Goal: Download file/media

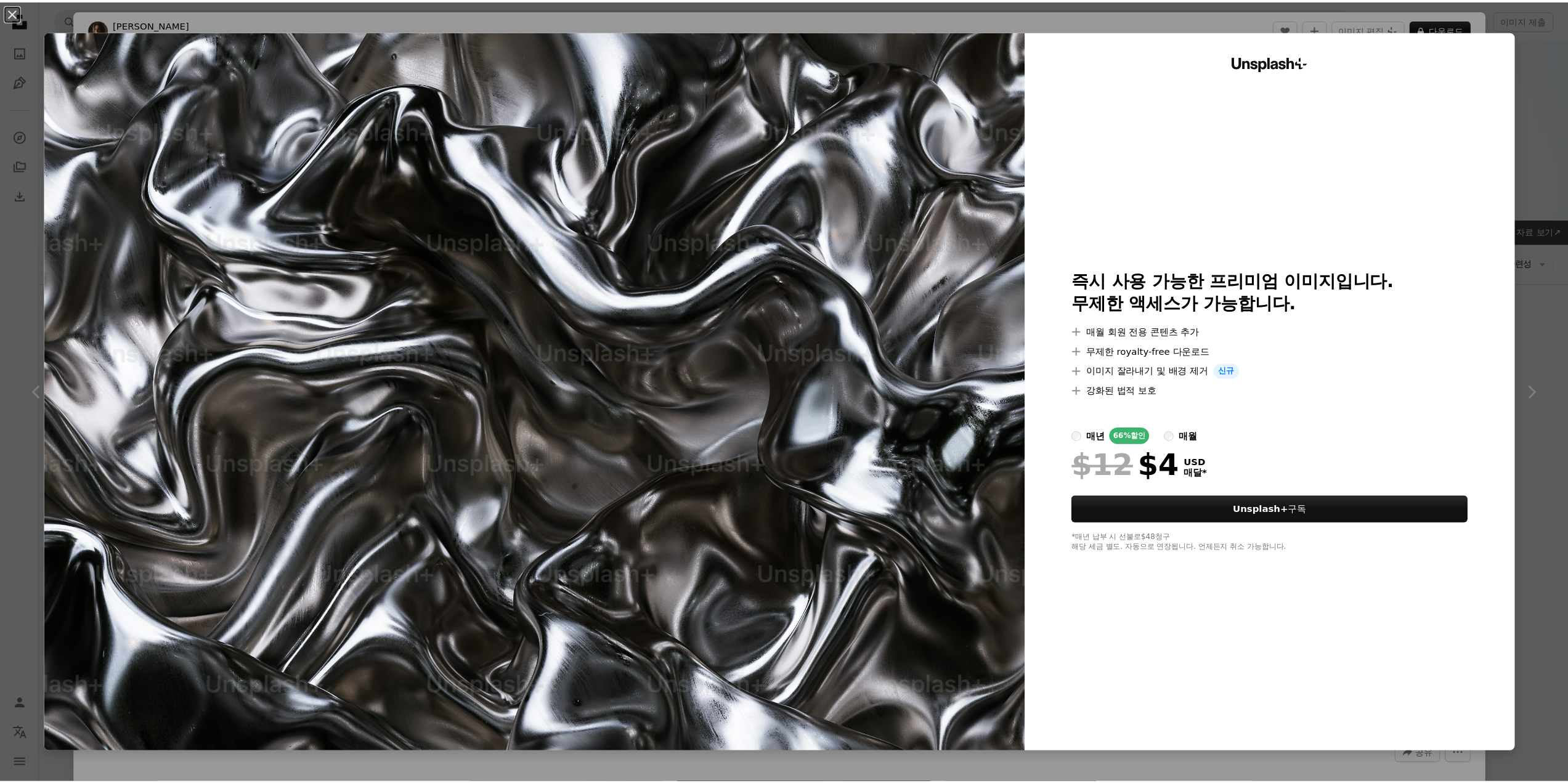
scroll to position [1479, 0]
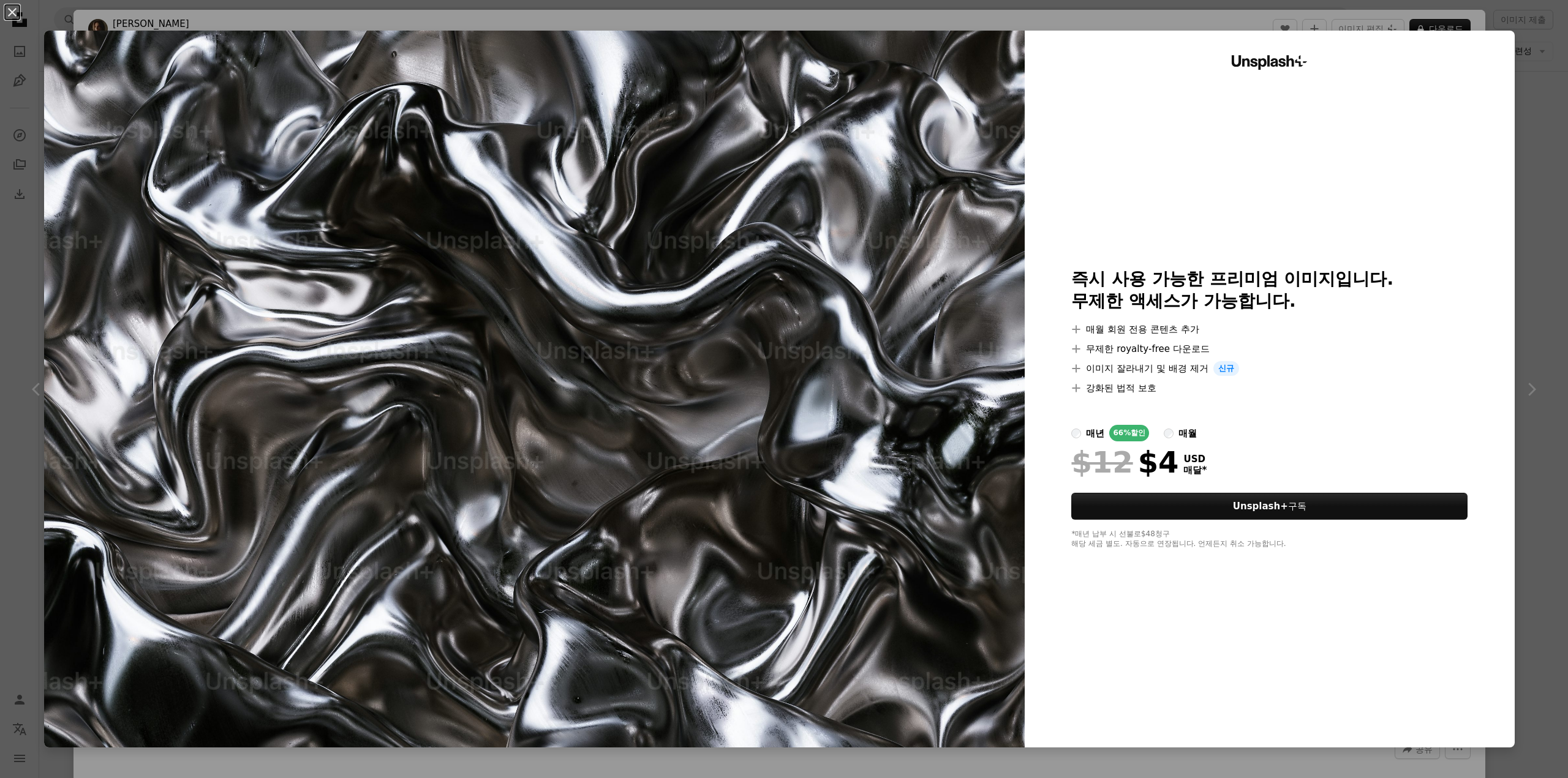
click at [1530, 241] on div "An X shape Unsplash+ 즉시 사용 가능한 프리미엄 이미지입니다. 무제한 액세스가 가능합니다. A plus sign 매월 회원 전…" at bounding box center [784, 389] width 1568 height 778
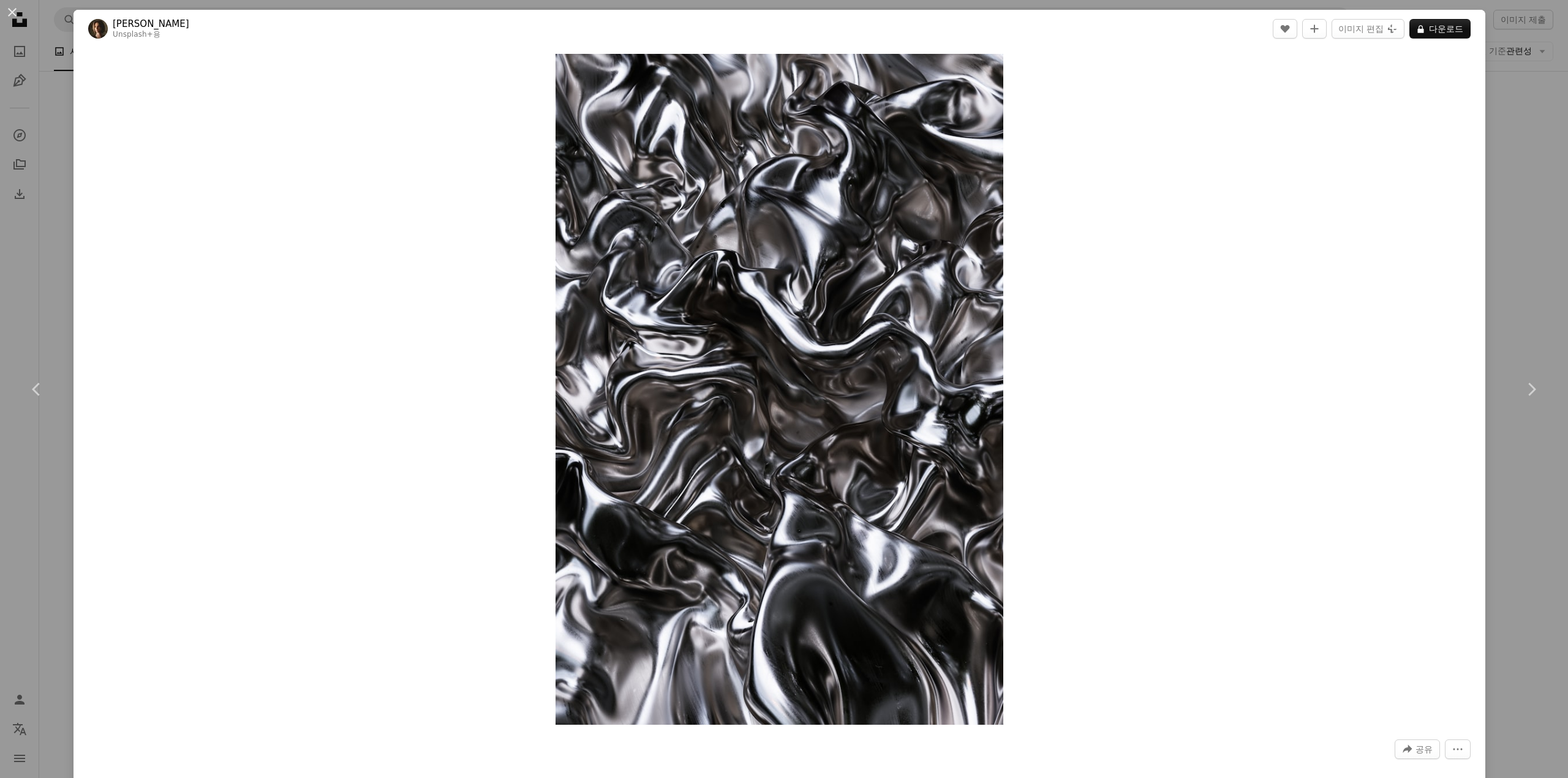
click at [1530, 241] on div "An X shape Chevron left Chevron right [PERSON_NAME] Unsplash+ 용 A heart A plus …" at bounding box center [784, 389] width 1568 height 778
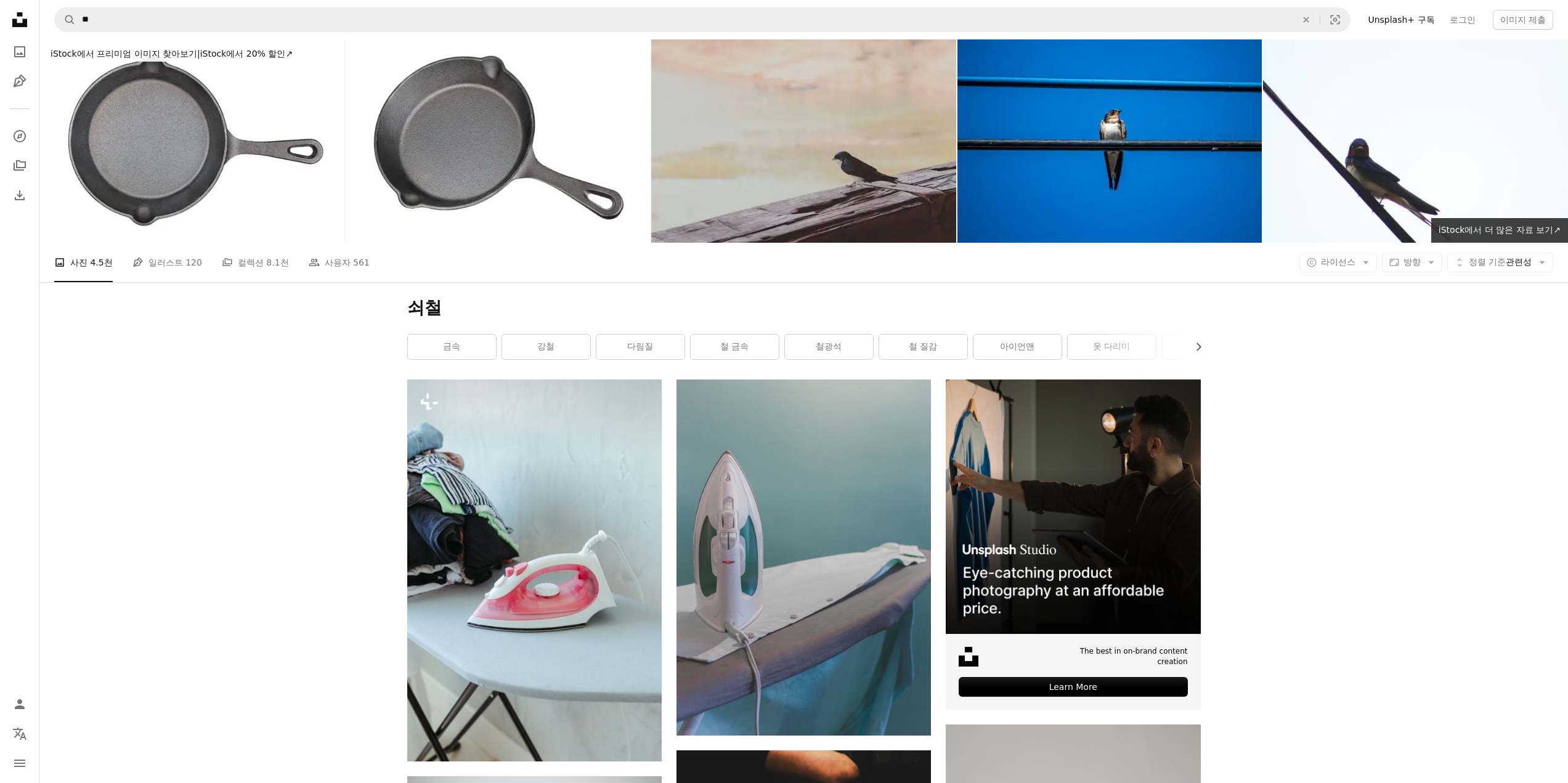
drag, startPoint x: 1347, startPoint y: 444, endPoint x: 1269, endPoint y: 163, distance: 291.6
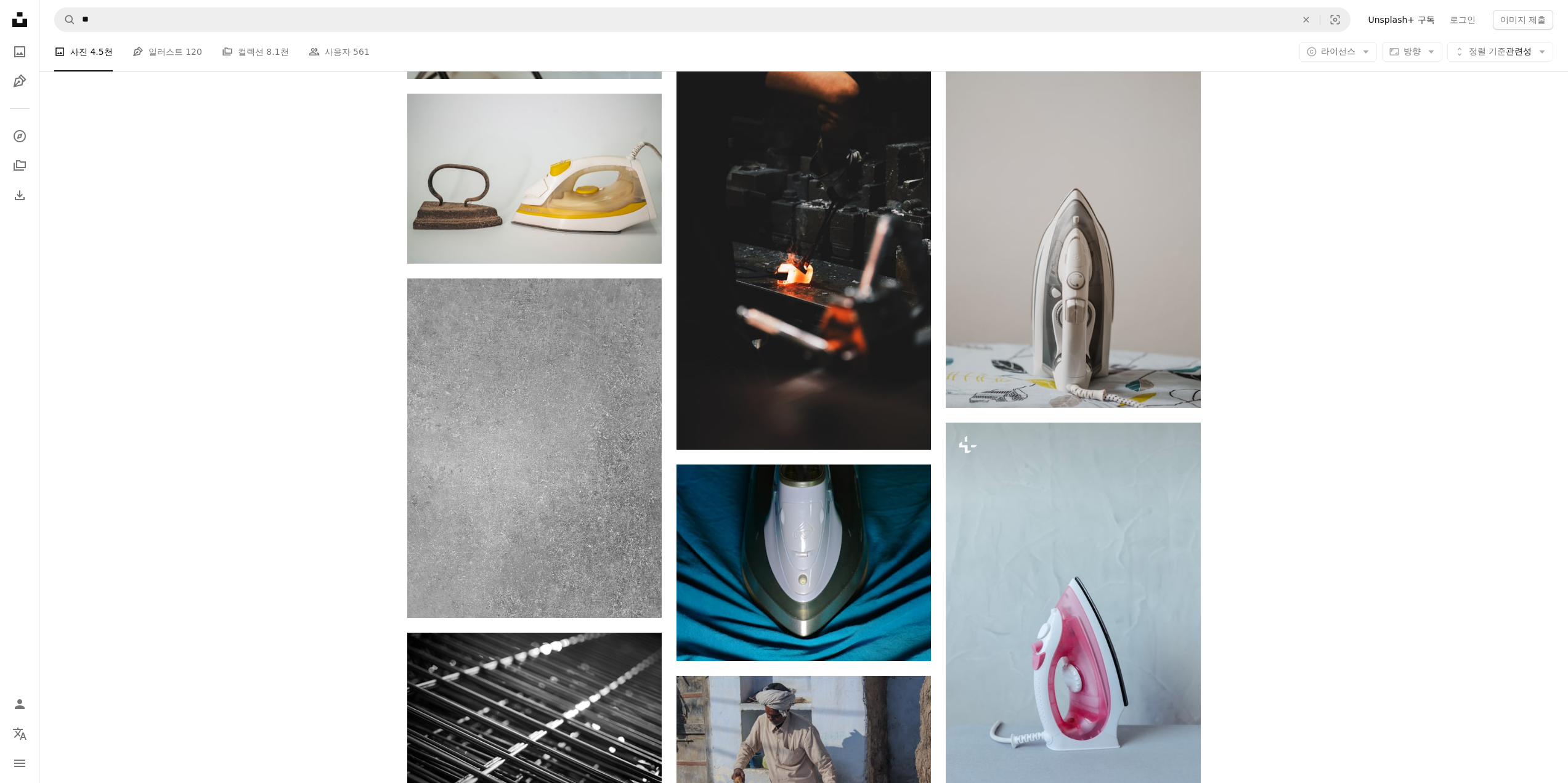
scroll to position [739, 0]
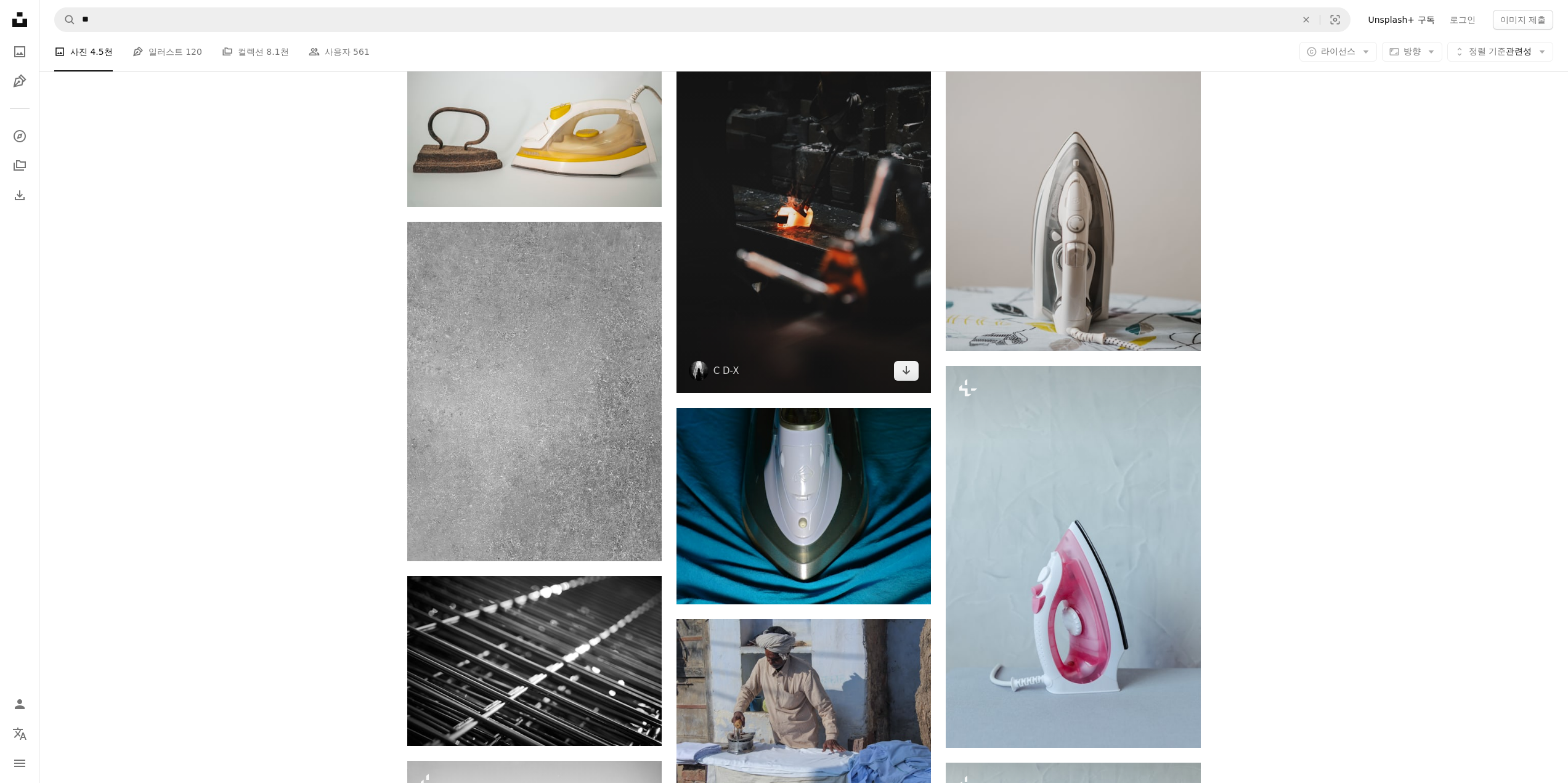
click at [743, 342] on img at bounding box center [803, 201] width 254 height 382
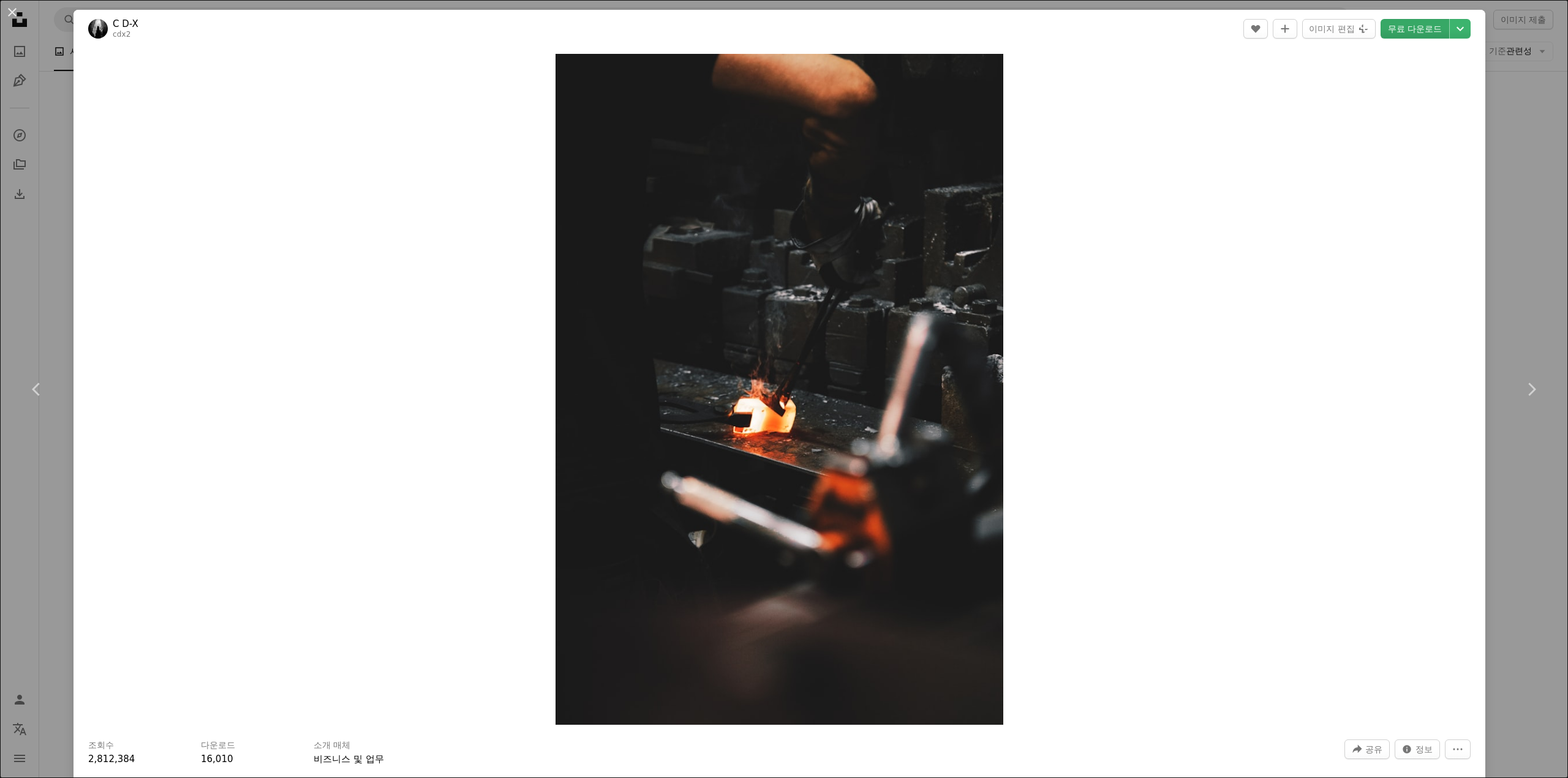
click at [1434, 27] on link "무료 다운로드" at bounding box center [1415, 29] width 69 height 20
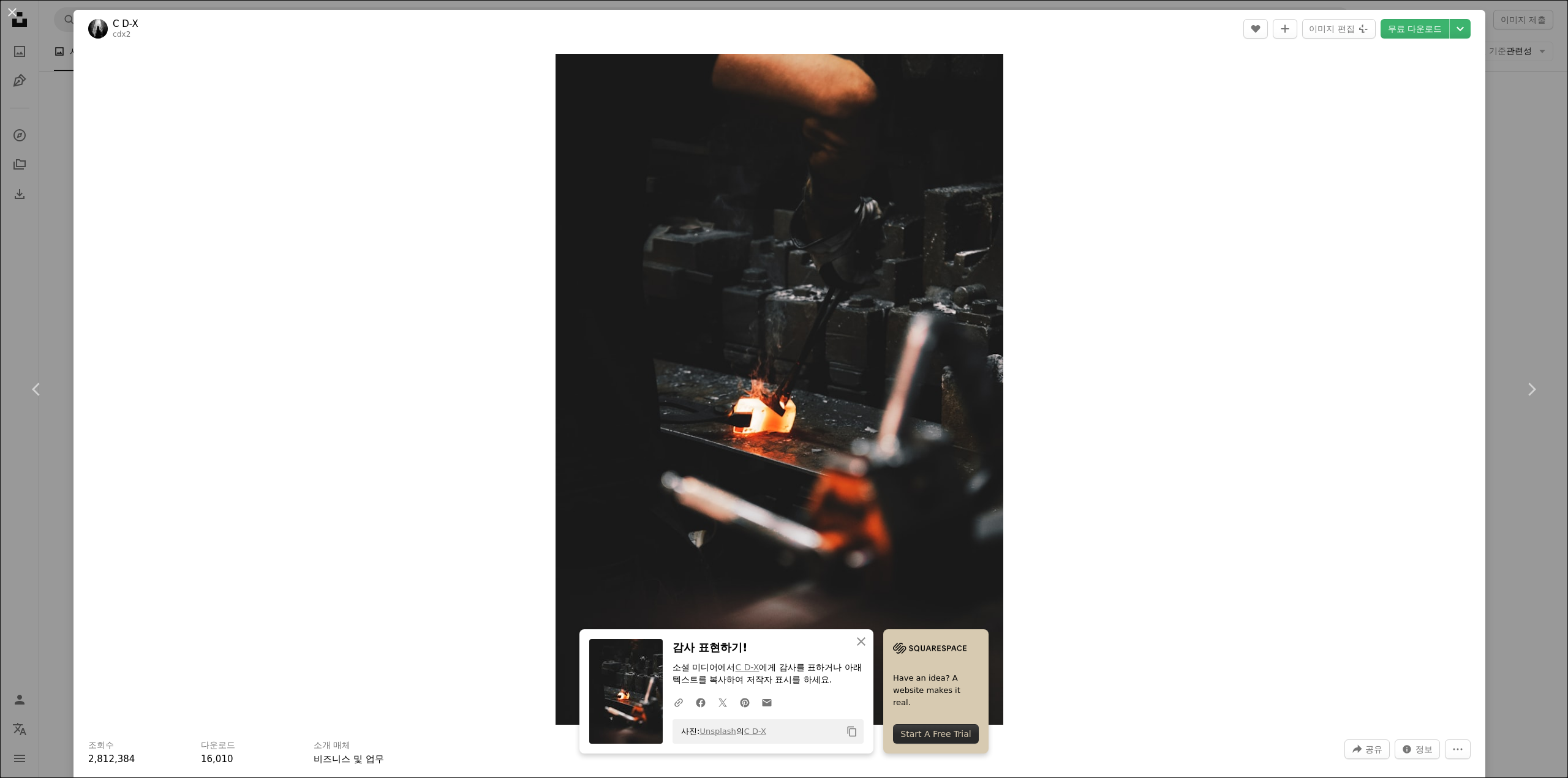
click at [1544, 166] on div "An X shape Chevron left Chevron right An X shape 닫기 감사 표현하기! 소셜 미디어에서 C D-X 에게 …" at bounding box center [784, 389] width 1568 height 778
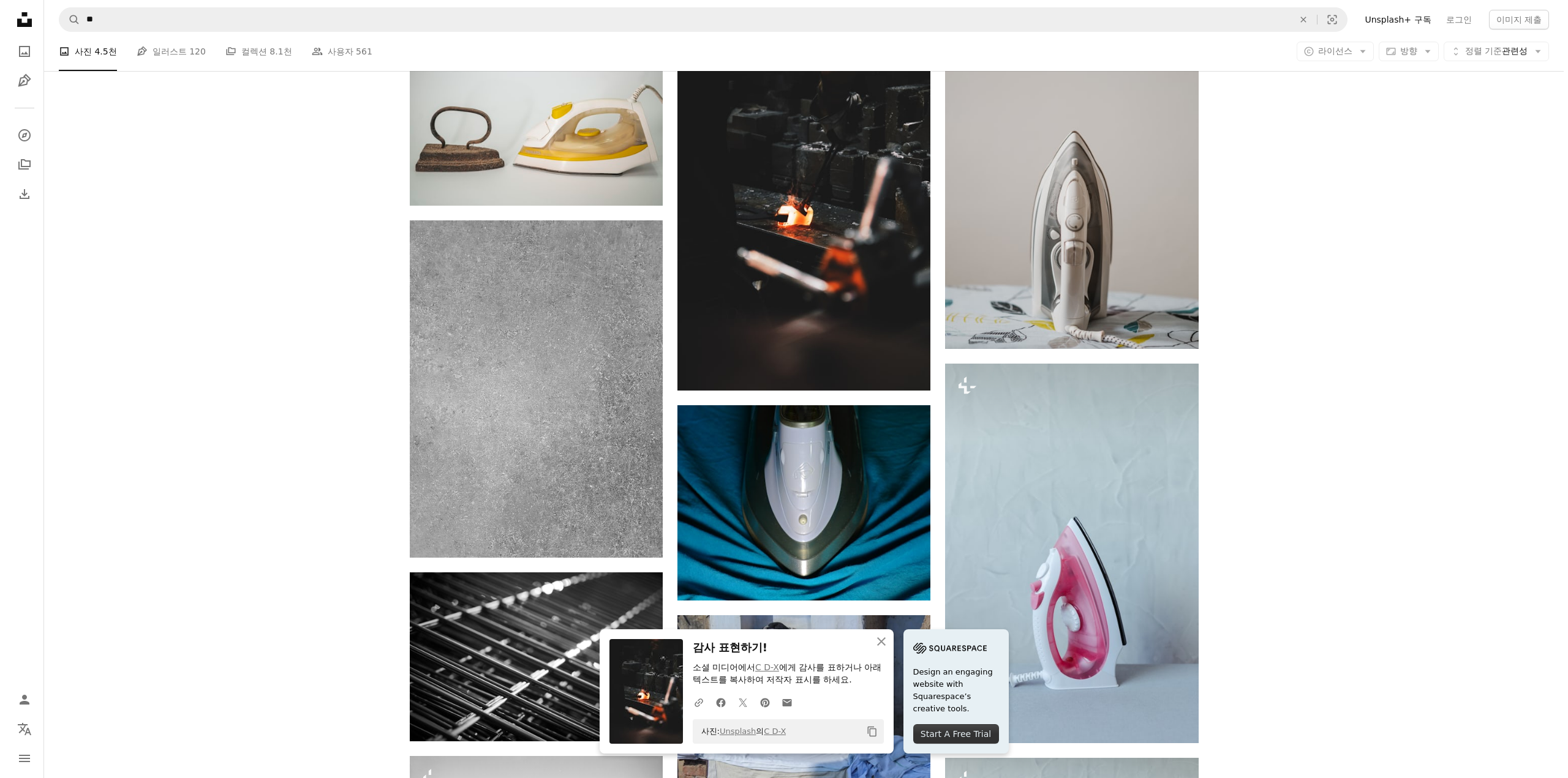
scroll to position [1041, 0]
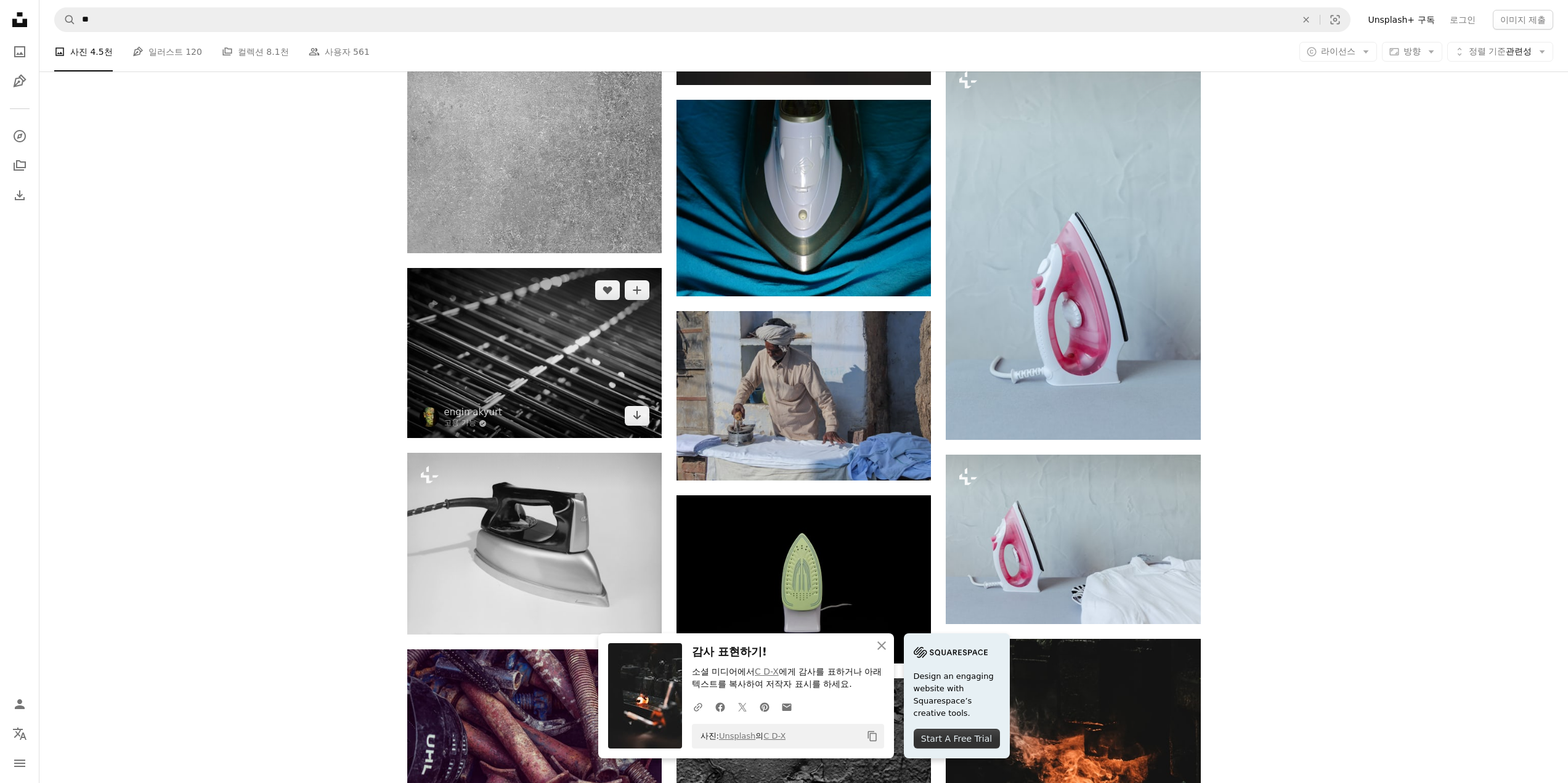
click at [565, 357] on img at bounding box center [534, 353] width 254 height 170
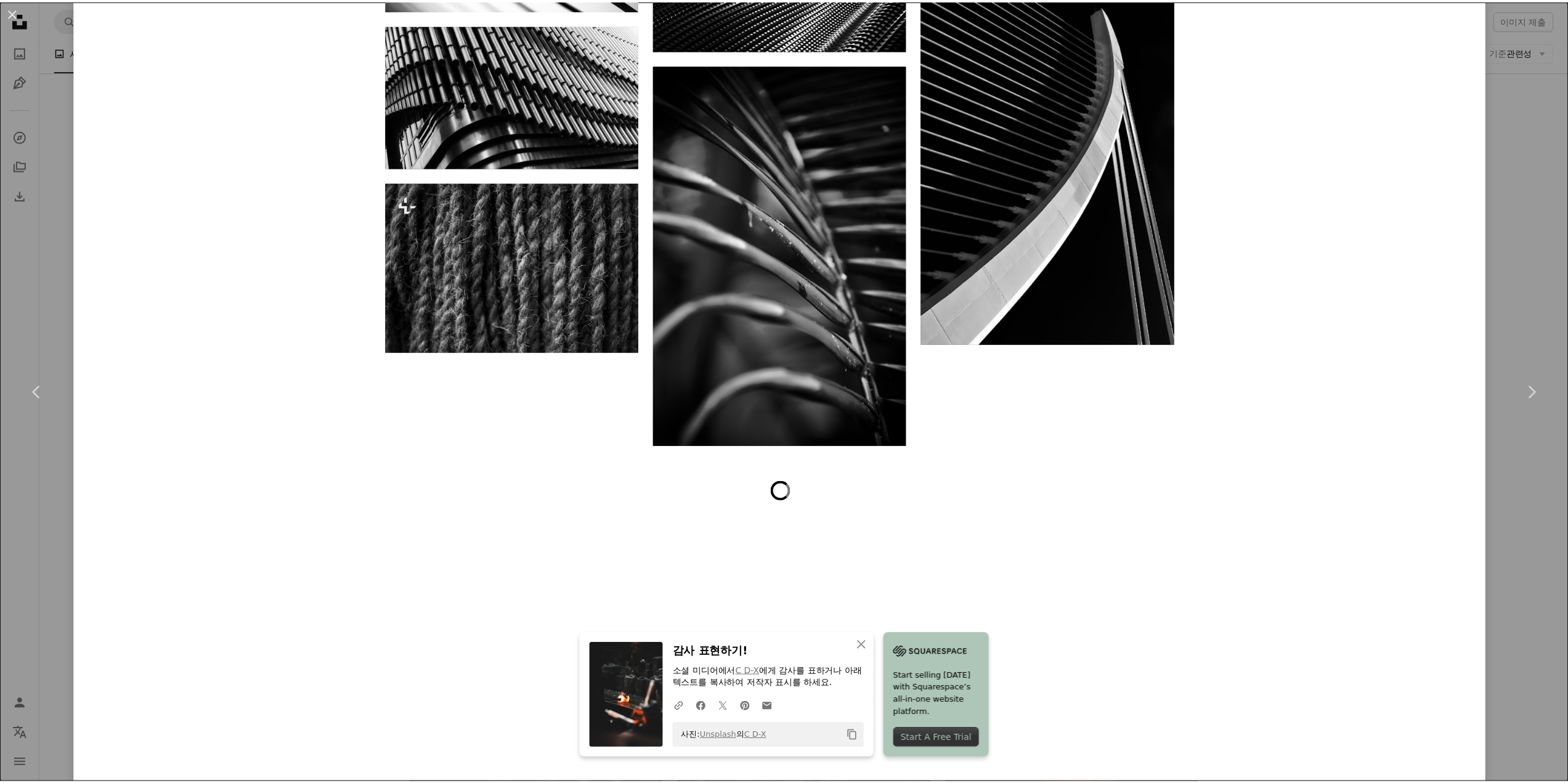
scroll to position [3786, 0]
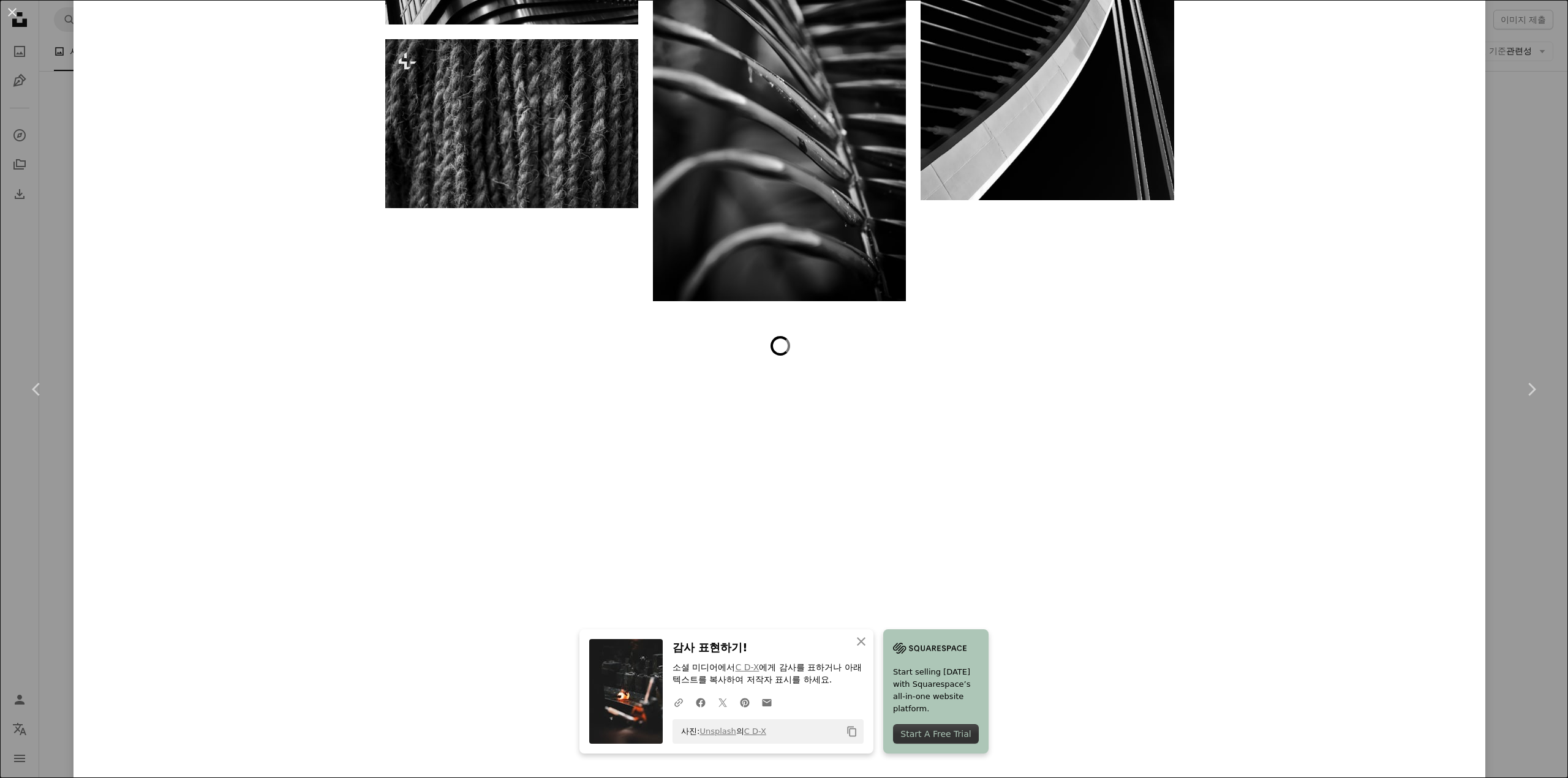
click at [1509, 265] on div "An X shape Chevron left Chevron right An X shape 닫기 감사 표현하기! 소셜 미디어에서 C D-X 에게 …" at bounding box center [784, 389] width 1568 height 778
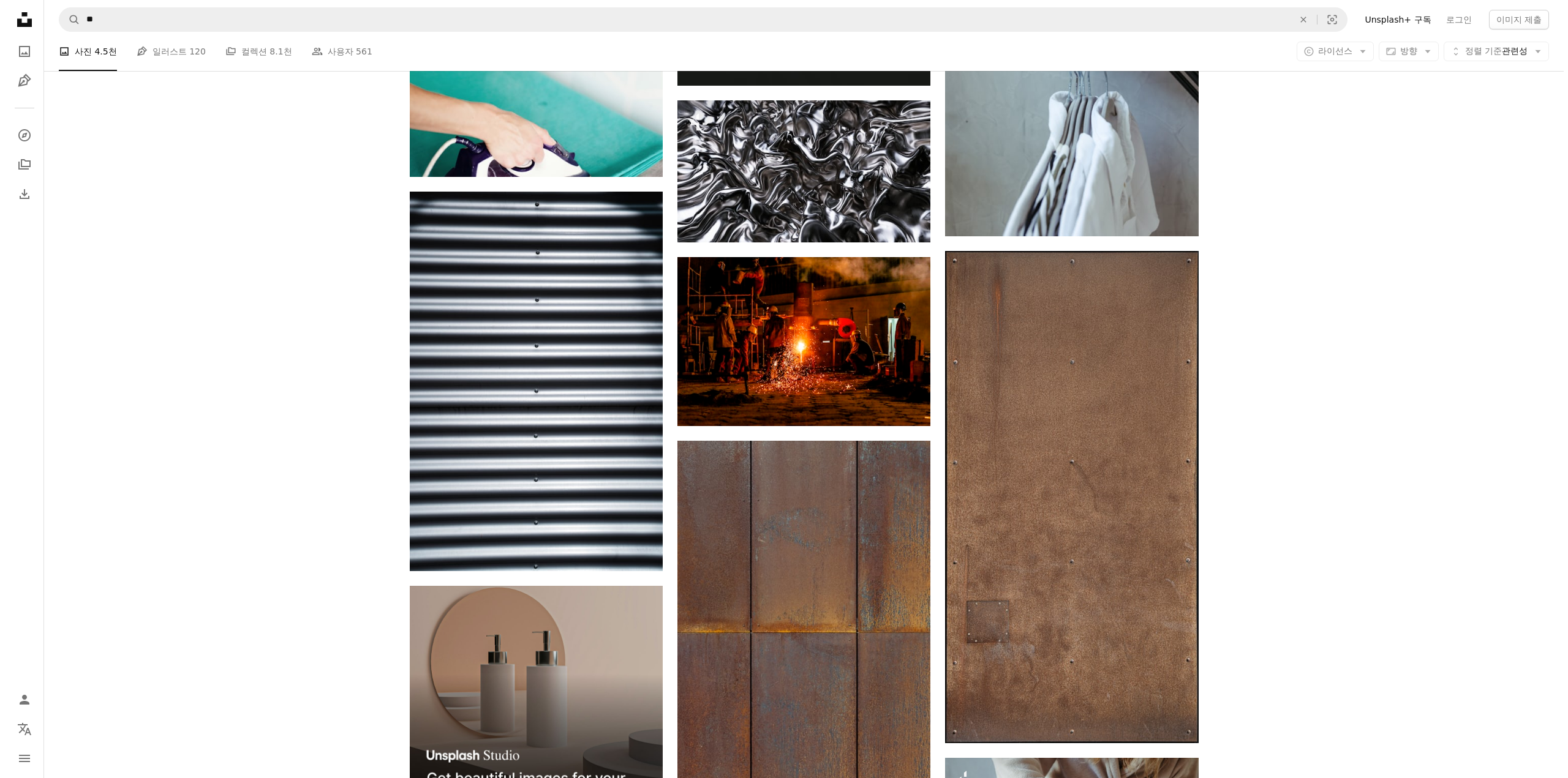
scroll to position [2633, 0]
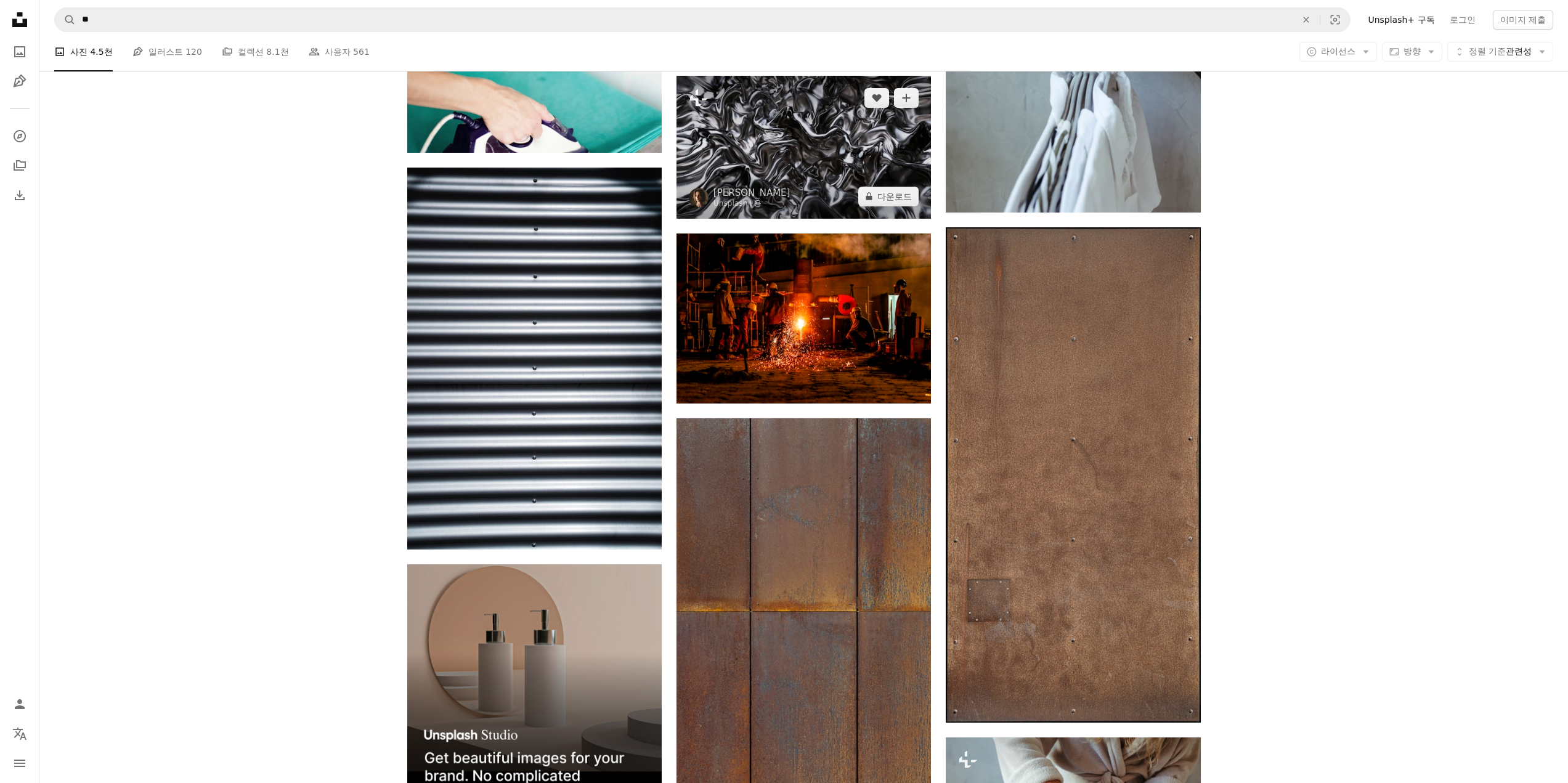
click at [859, 172] on img at bounding box center [803, 147] width 254 height 143
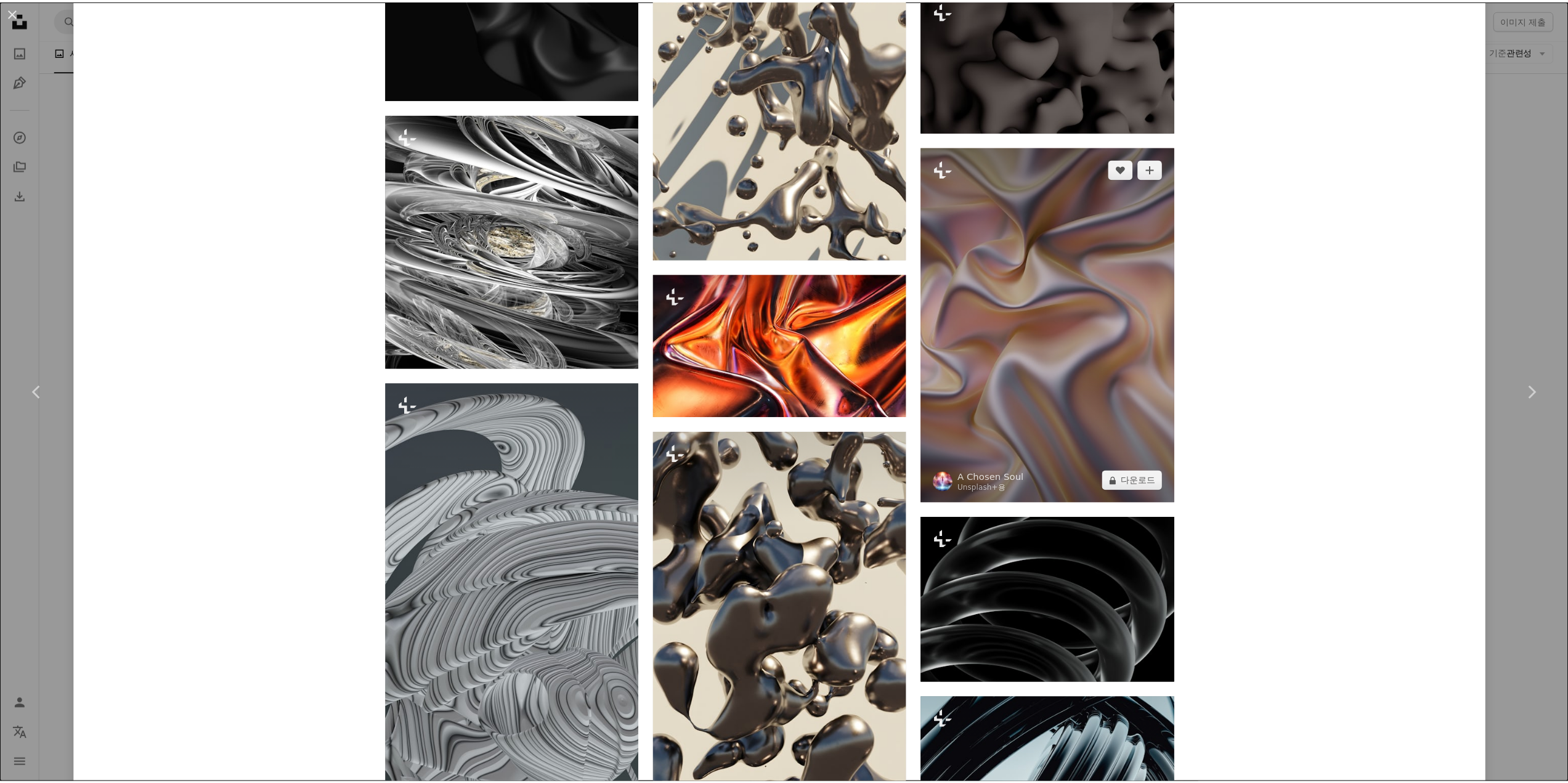
scroll to position [3759, 0]
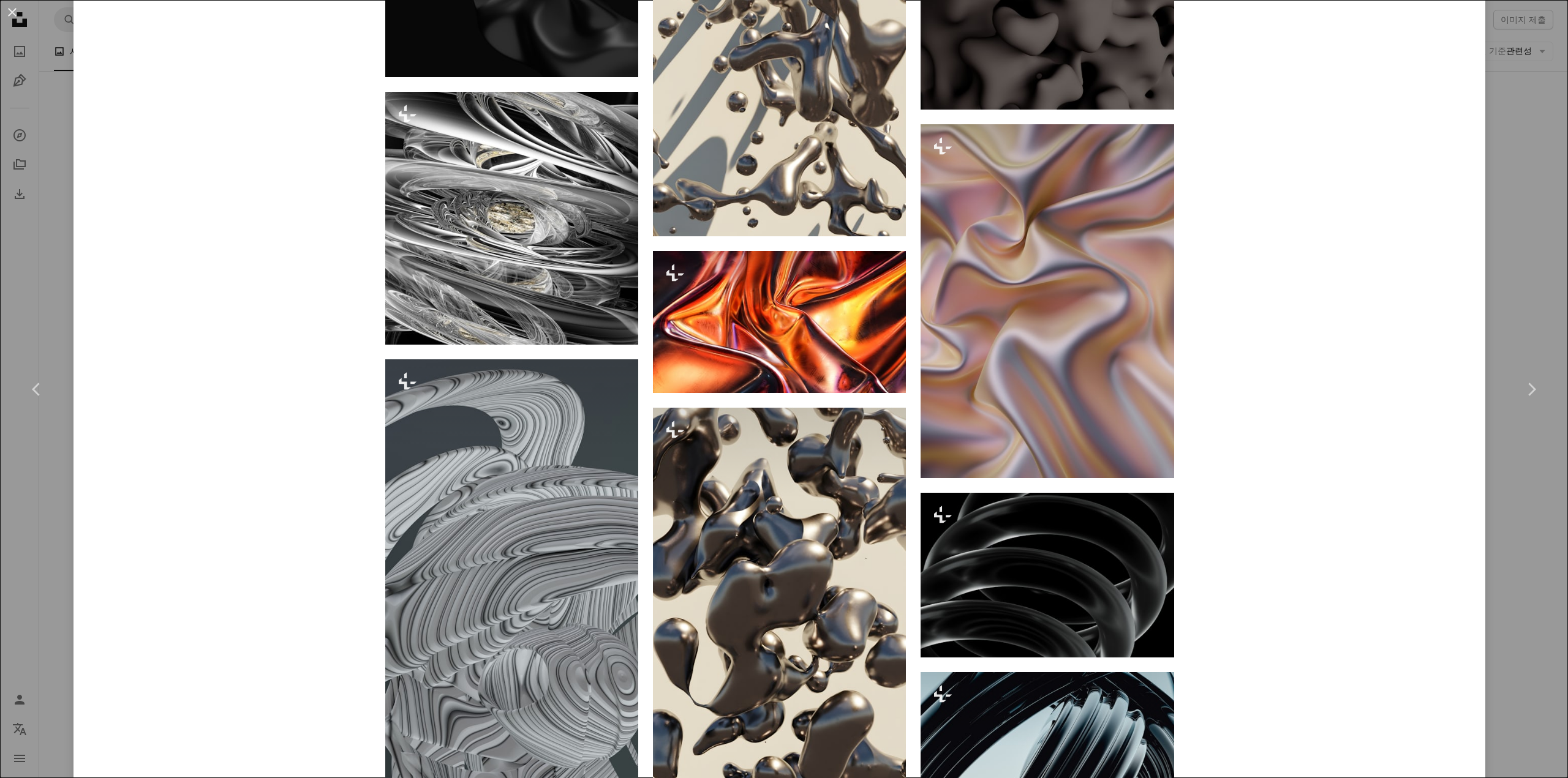
click at [1525, 137] on div "An X shape Chevron left Chevron right [PERSON_NAME] Unsplash+ 용 A heart A plus …" at bounding box center [784, 389] width 1568 height 778
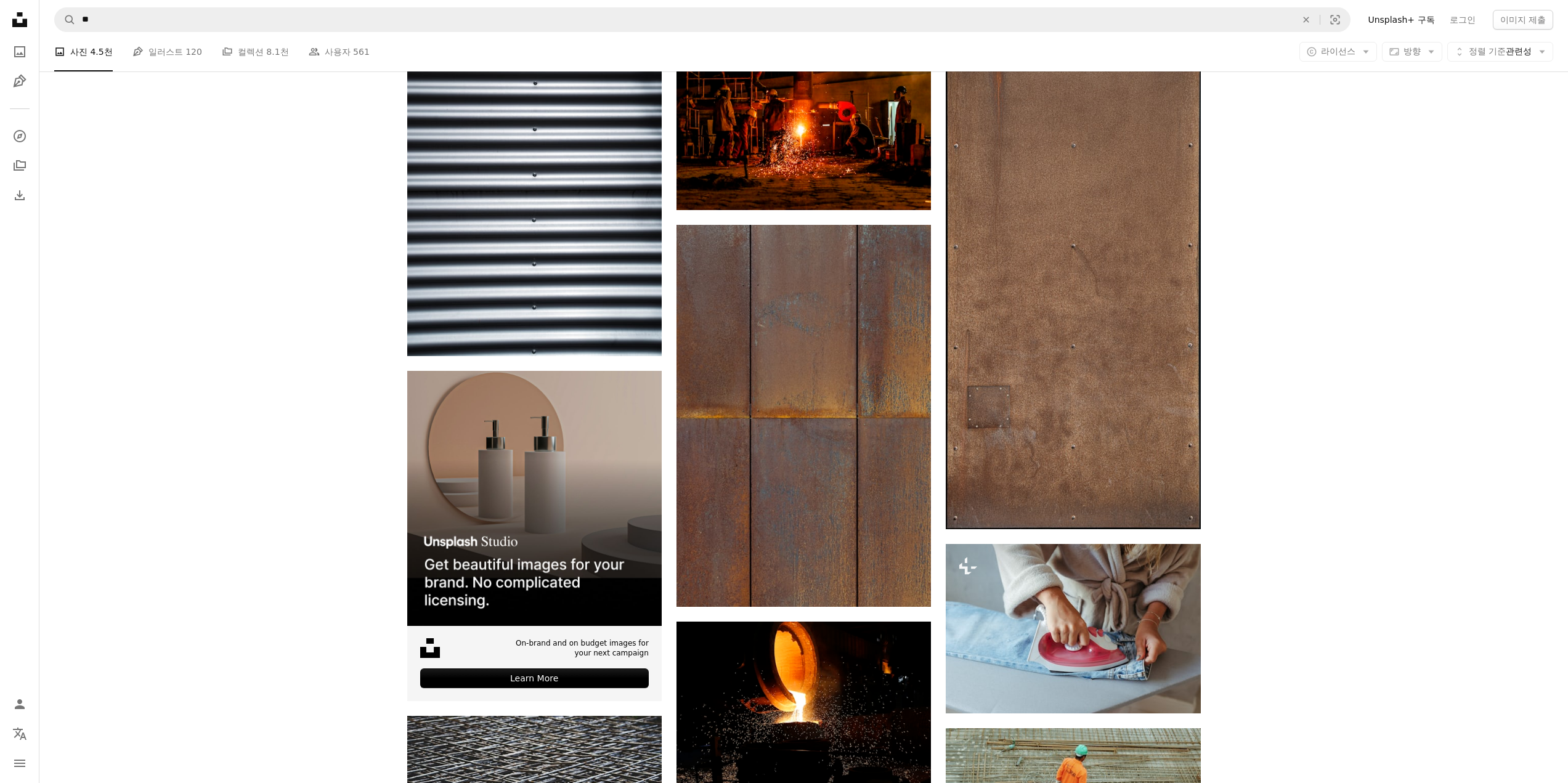
scroll to position [3081, 0]
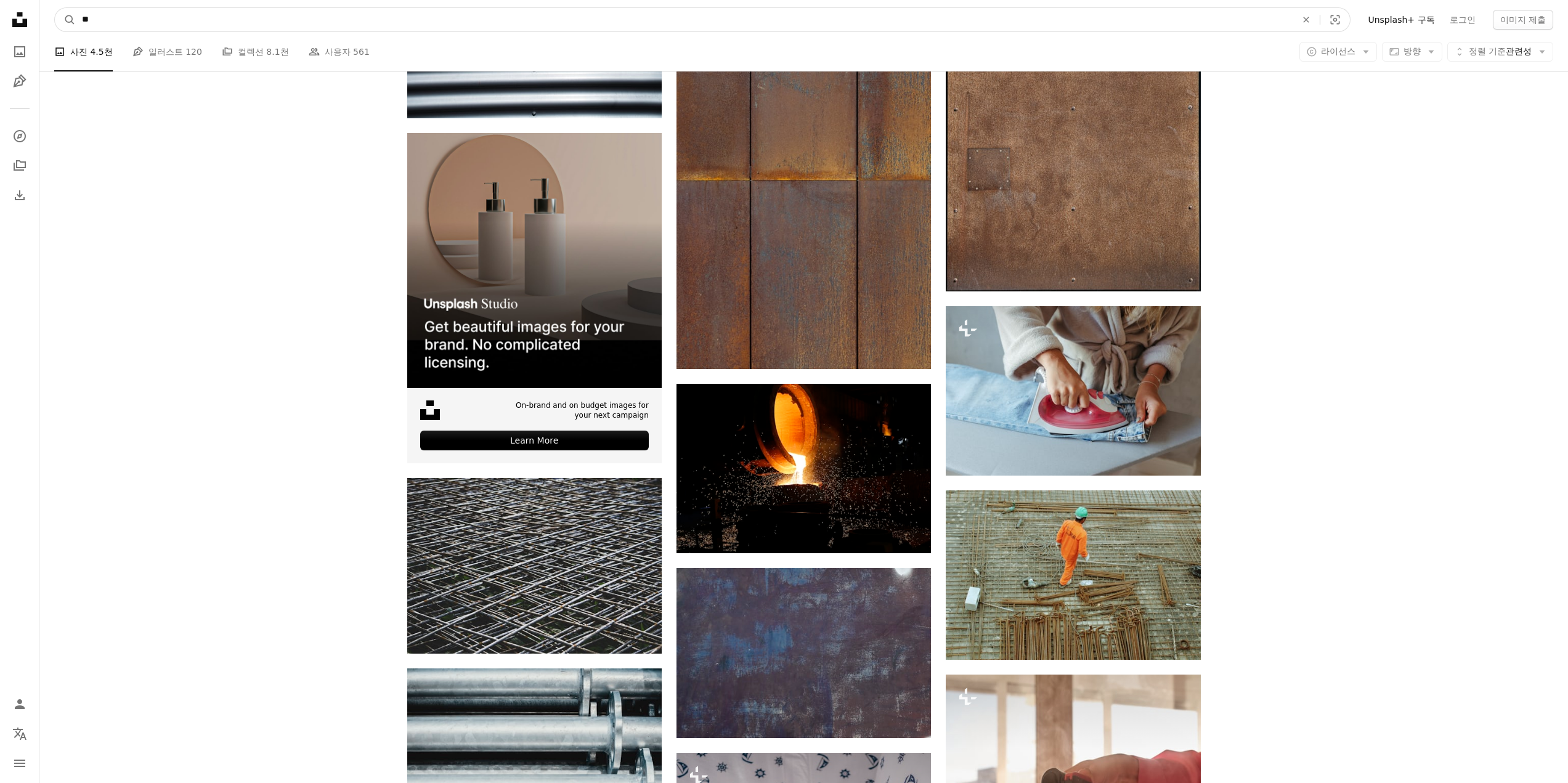
drag, startPoint x: 123, startPoint y: 24, endPoint x: 219, endPoint y: 27, distance: 96.0
click at [45, 9] on nav "A magnifying glass ** An X shape Visual search Filters Unsplash+ 구독 로그인 이미지 제출" at bounding box center [803, 20] width 1528 height 40
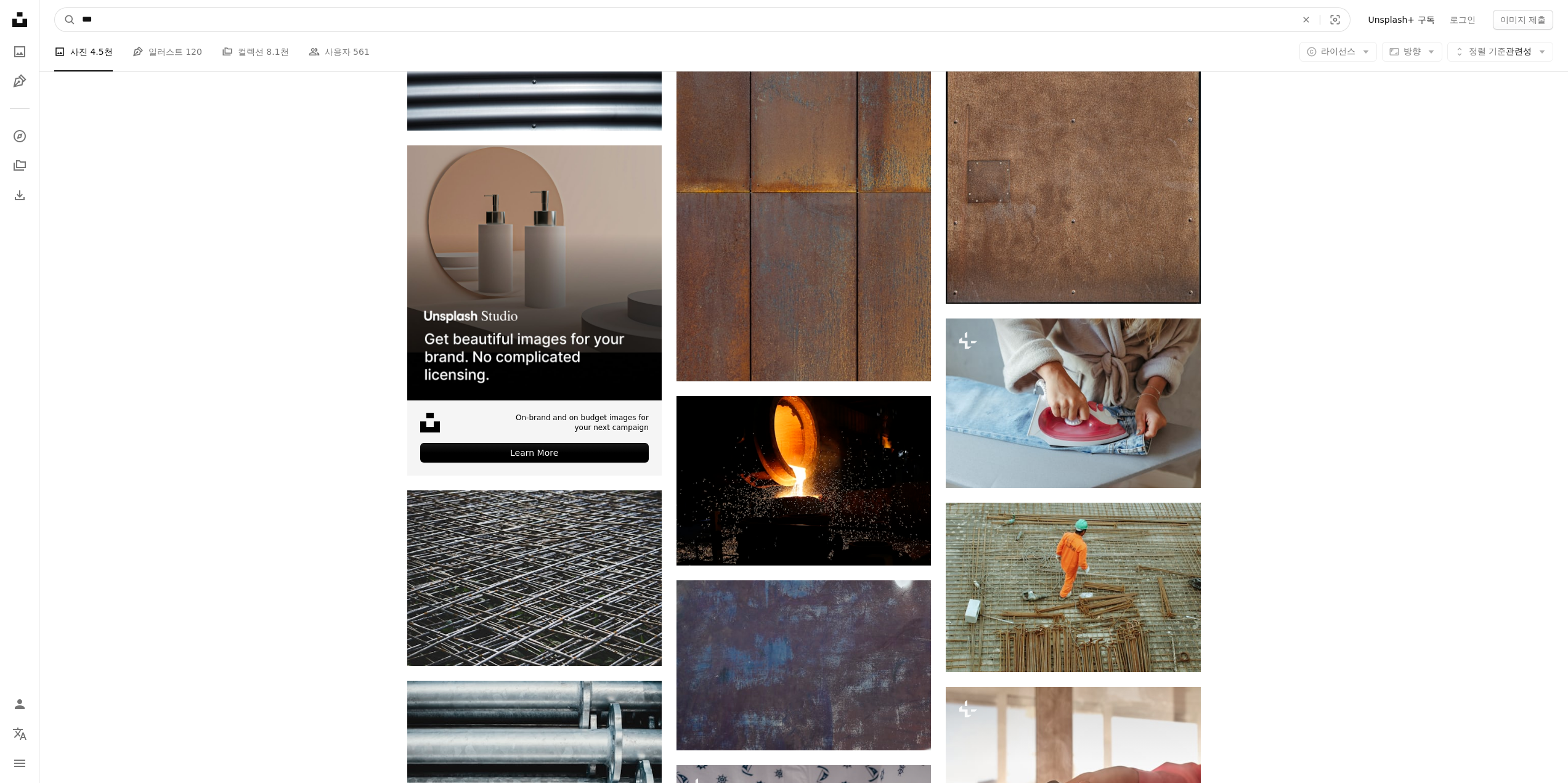
type input "****"
click button "A magnifying glass" at bounding box center [64, 20] width 21 height 23
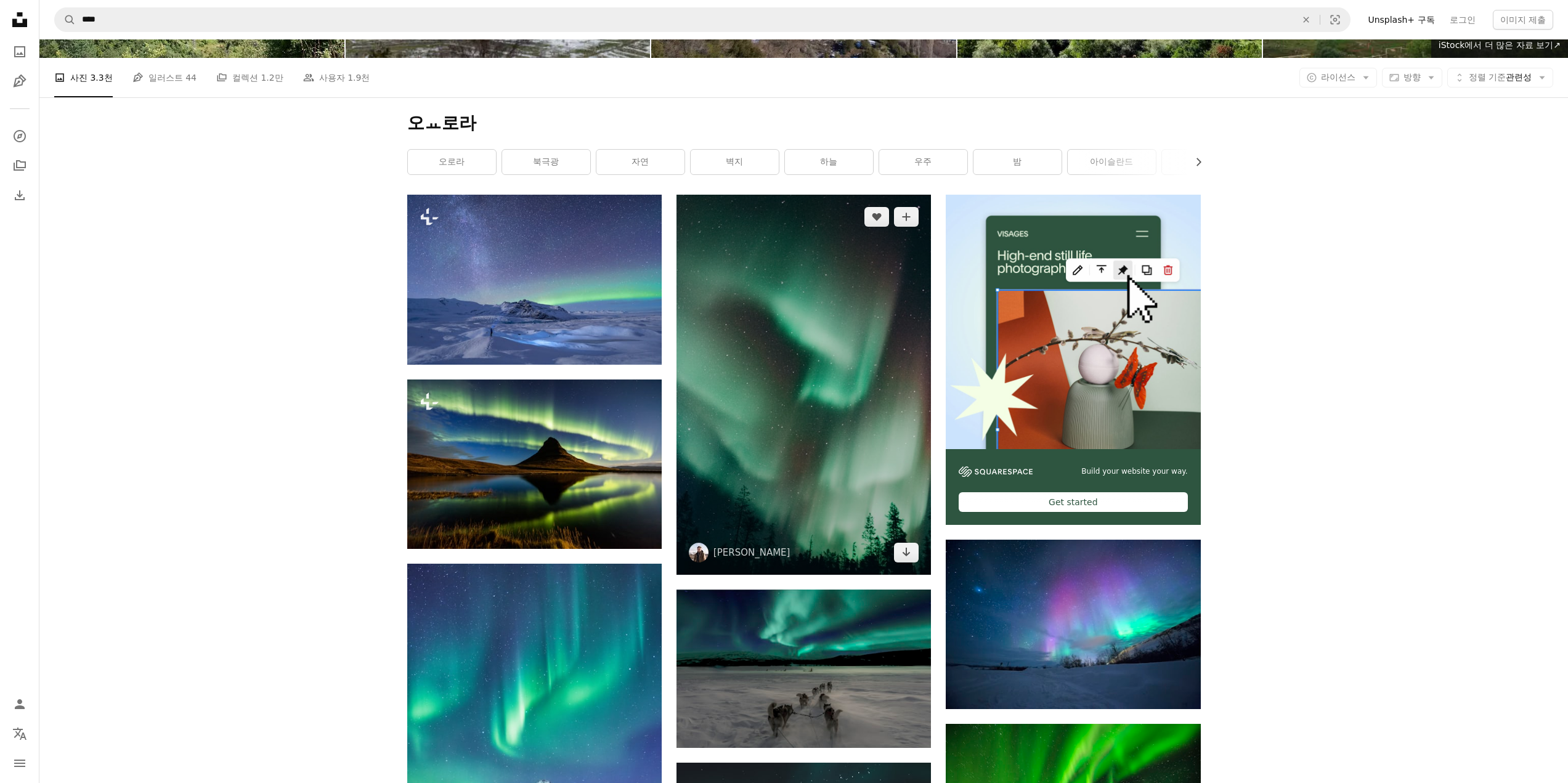
scroll to position [247, 0]
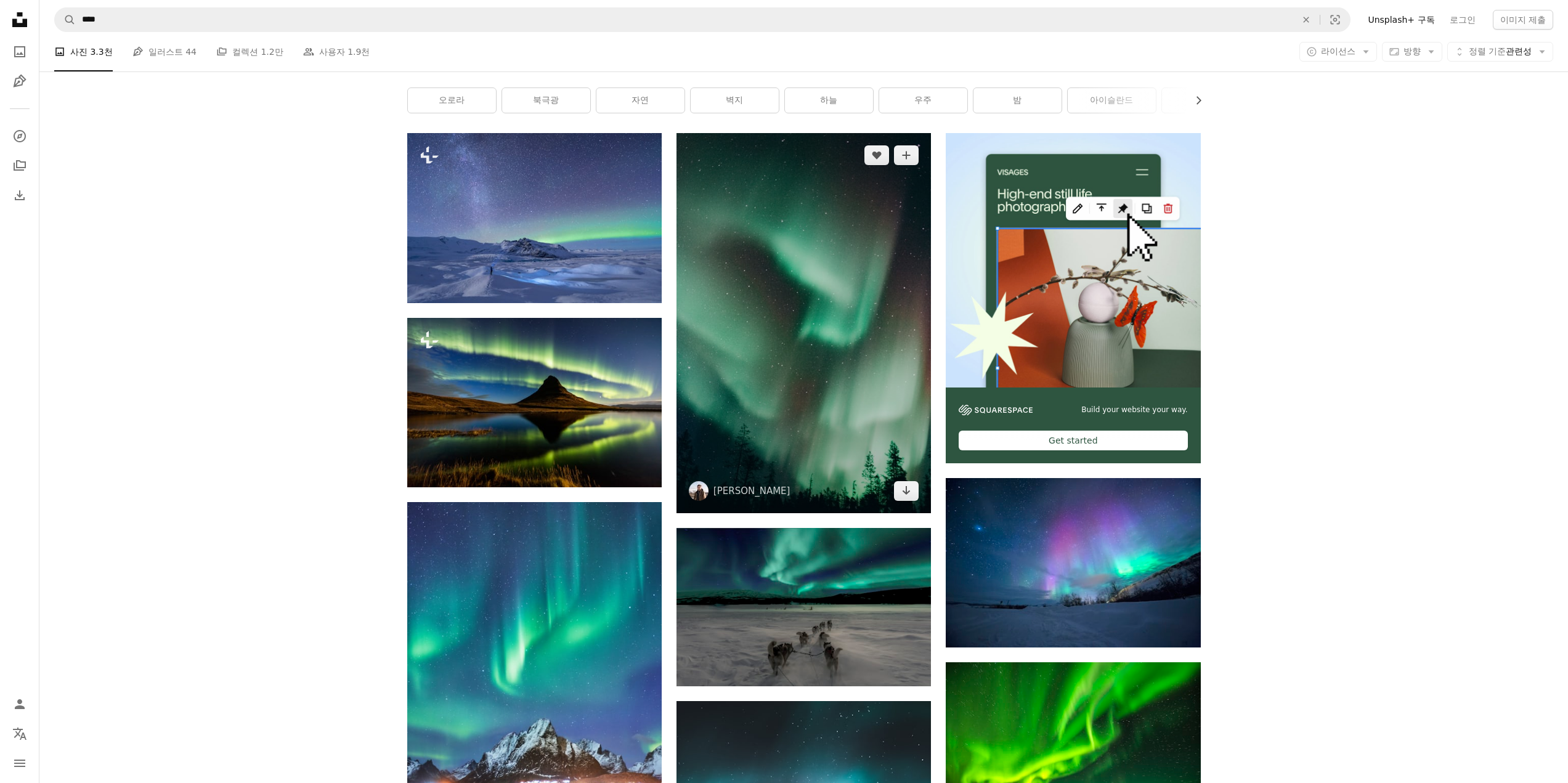
click at [833, 388] on img at bounding box center [803, 323] width 254 height 381
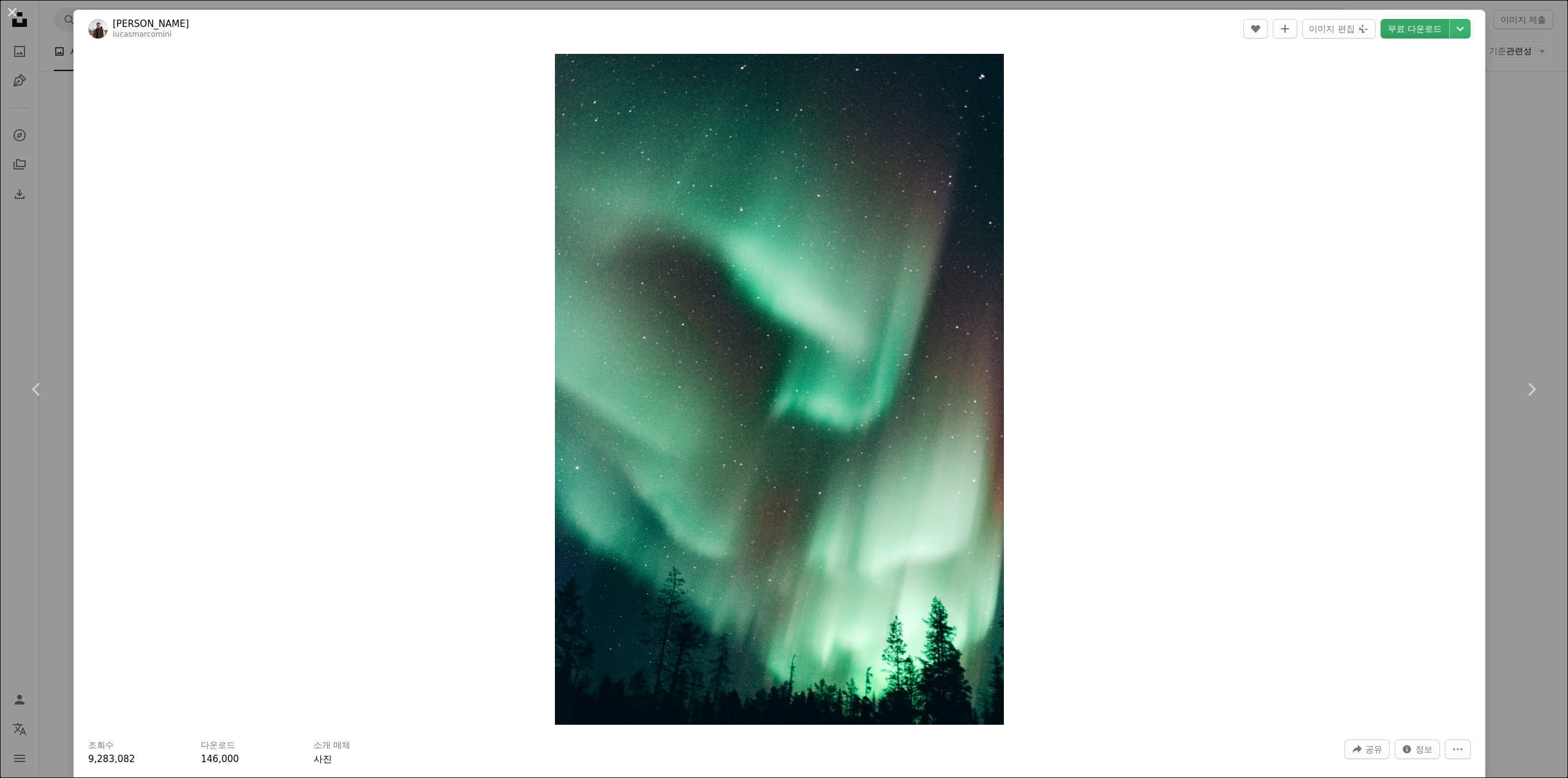
click at [1407, 25] on link "무료 다운로드" at bounding box center [1415, 29] width 69 height 20
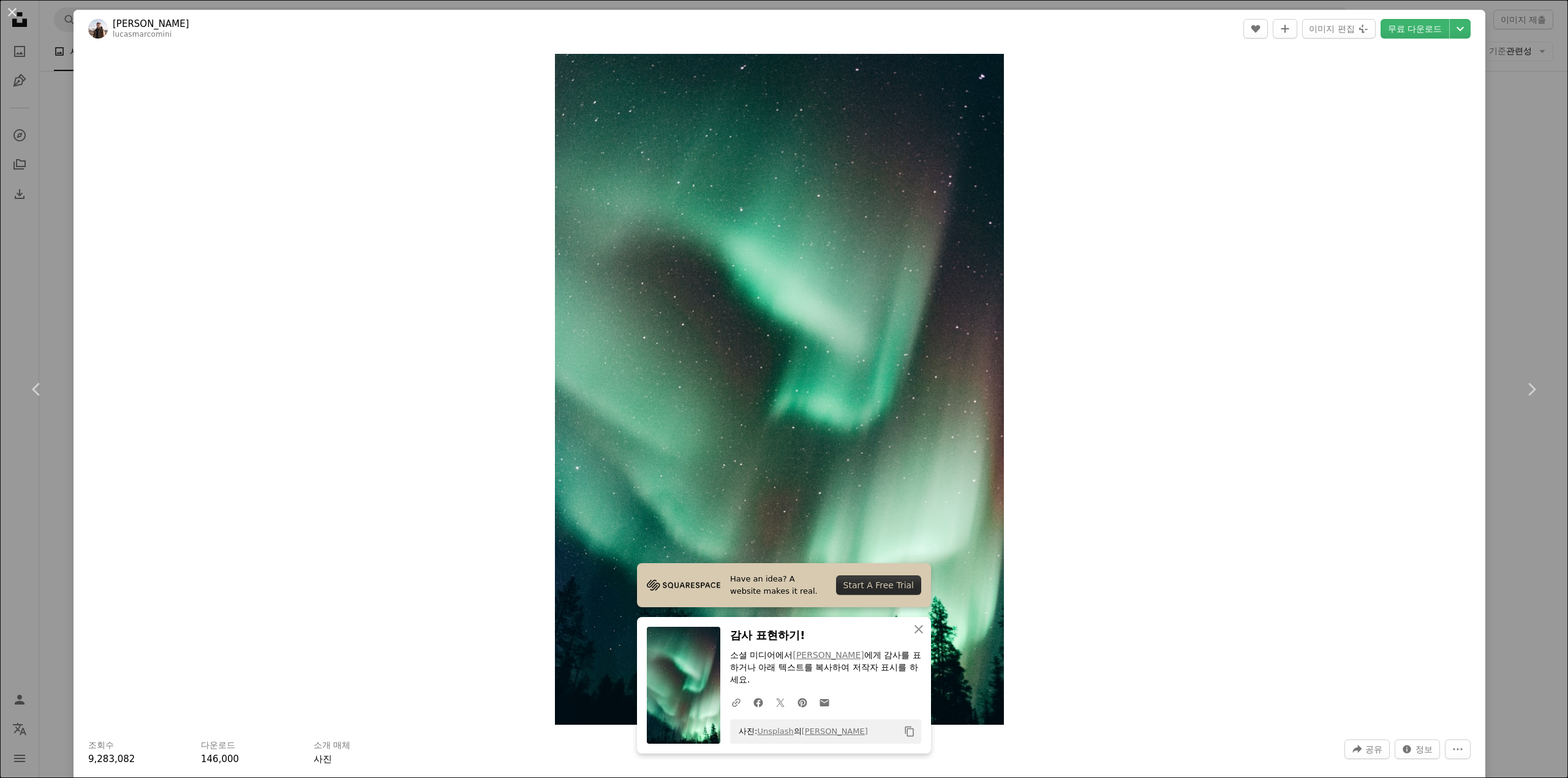
click at [1522, 257] on div "An X shape Chevron left Chevron right Have an idea? A website makes it real. St…" at bounding box center [784, 389] width 1568 height 778
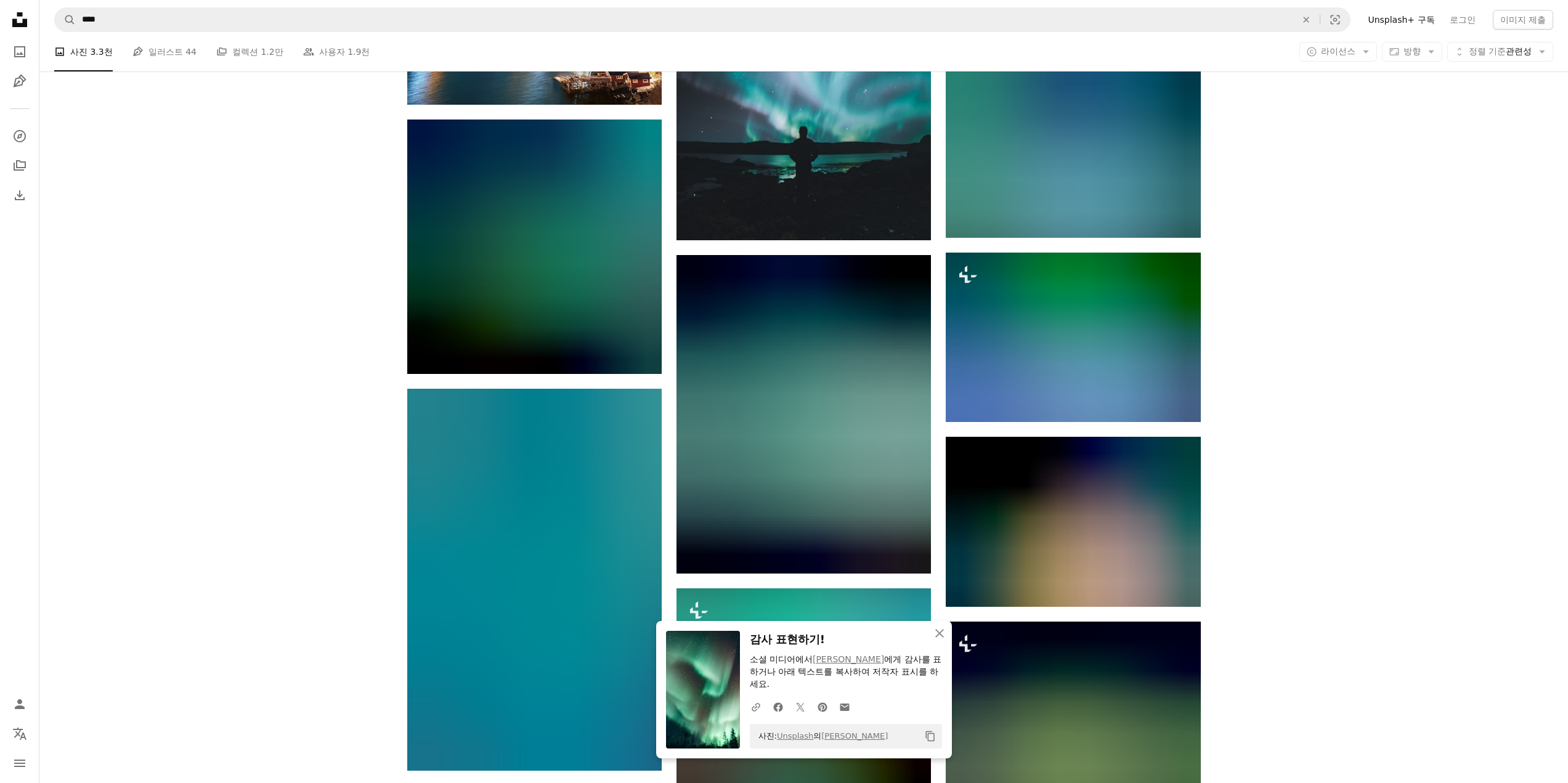
scroll to position [1171, 0]
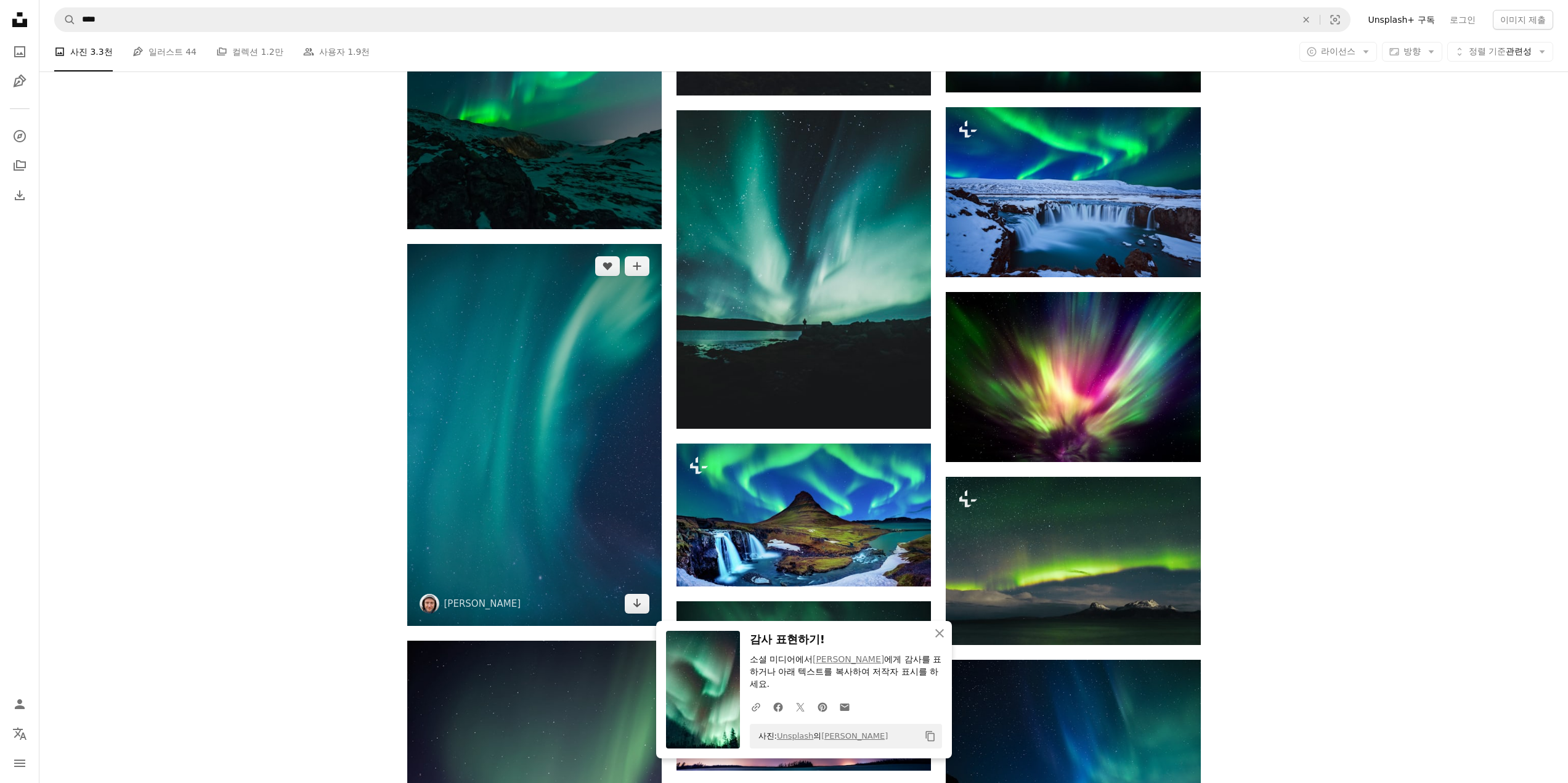
click at [626, 462] on img at bounding box center [534, 435] width 254 height 382
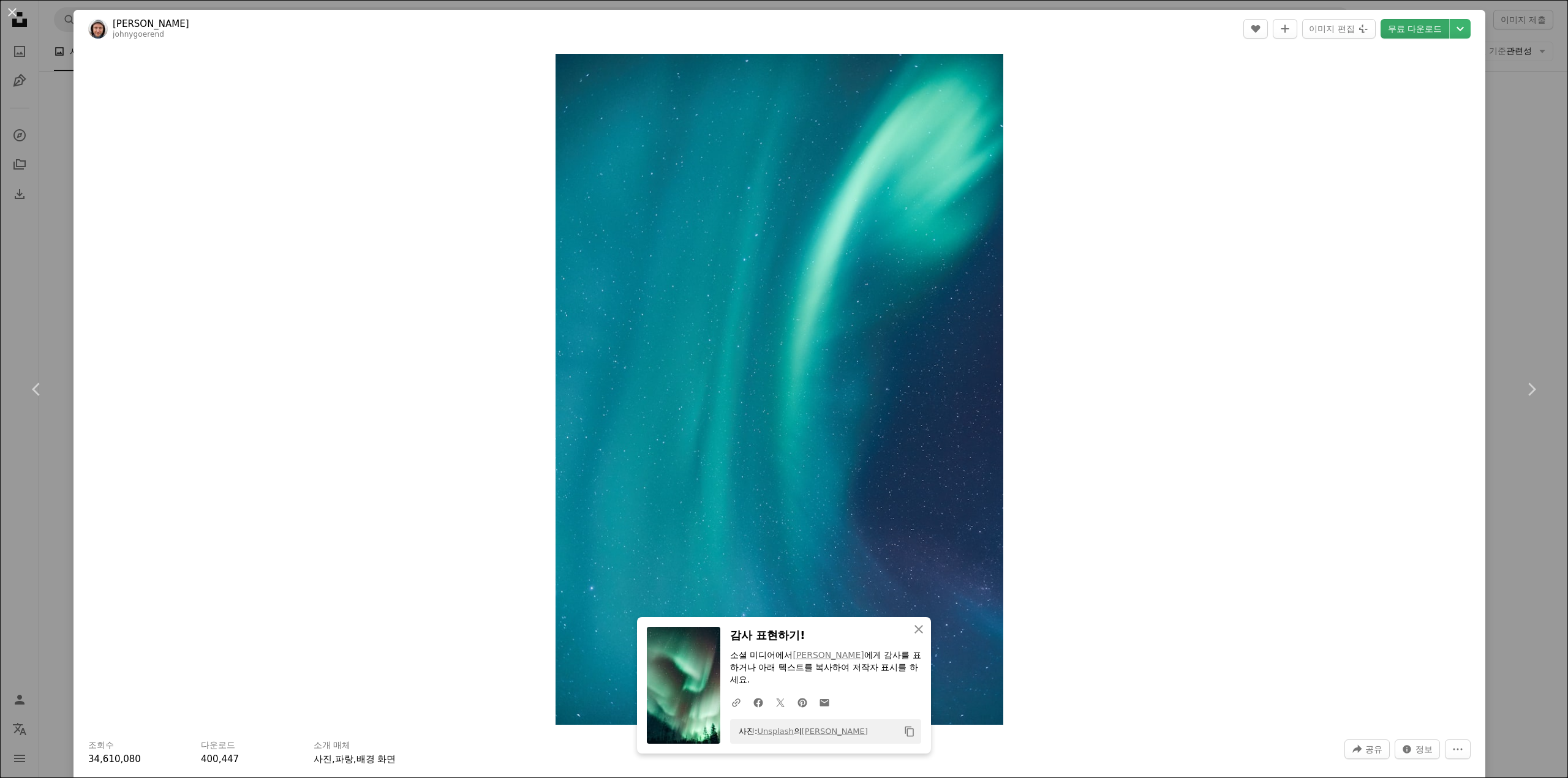
click at [1406, 25] on link "무료 다운로드" at bounding box center [1415, 29] width 69 height 20
click at [1520, 106] on div "An X shape Chevron left Chevron right An X shape 닫기 감사 표현하기! 소셜 미디어에서 [PERSON_N…" at bounding box center [784, 389] width 1568 height 778
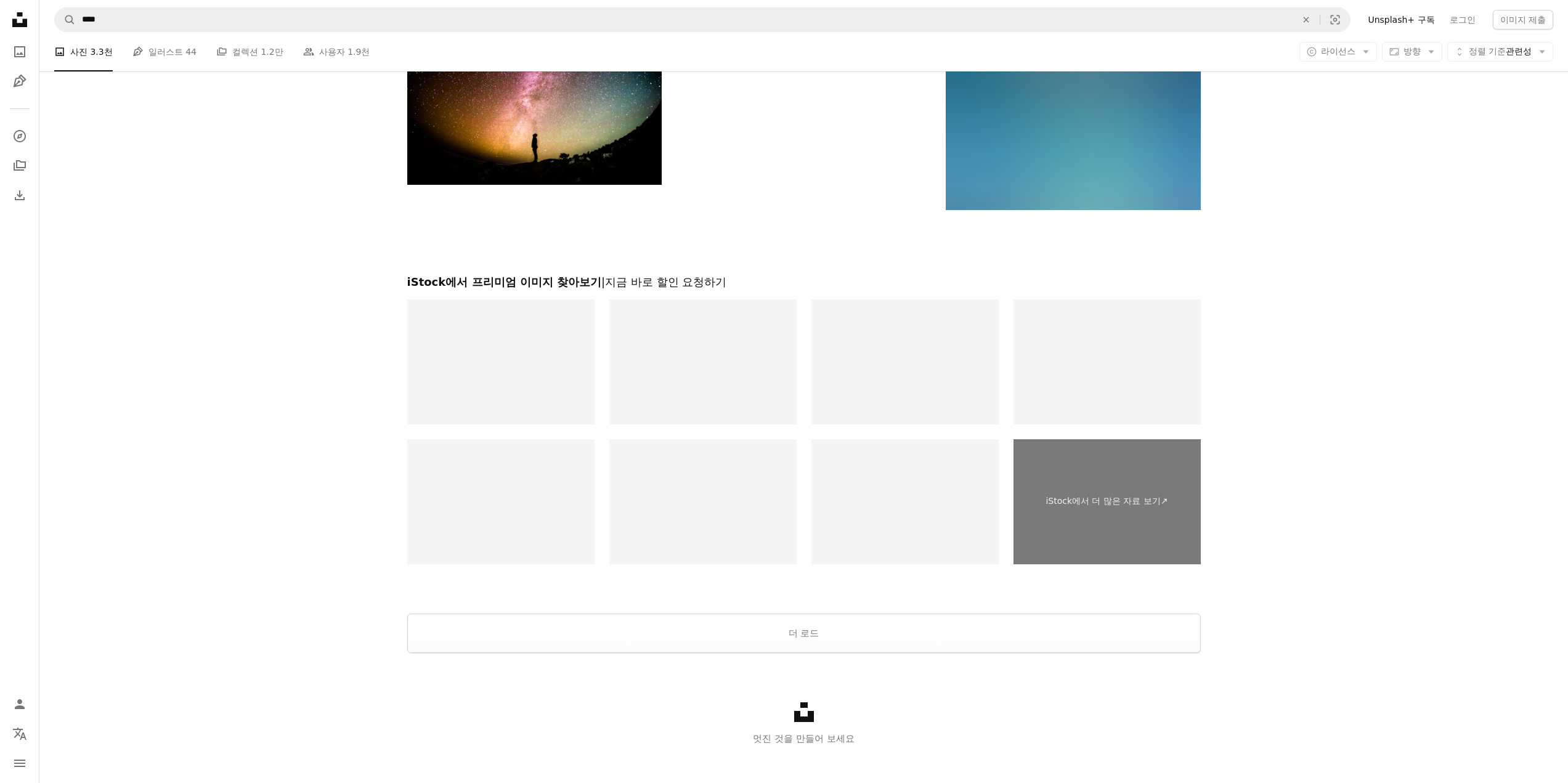
scroll to position [3712, 0]
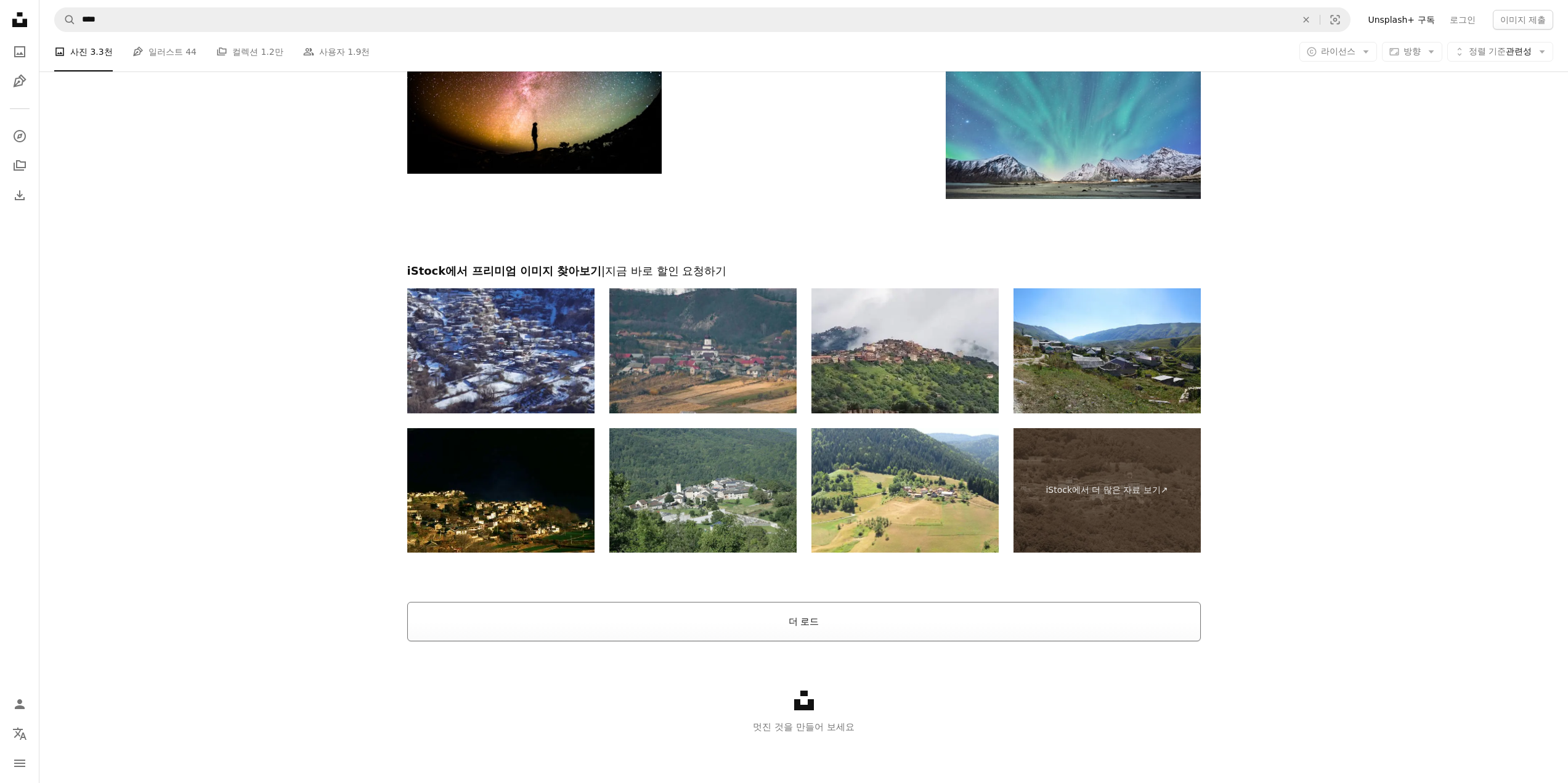
click at [1078, 605] on button "더 로드" at bounding box center [804, 622] width 793 height 40
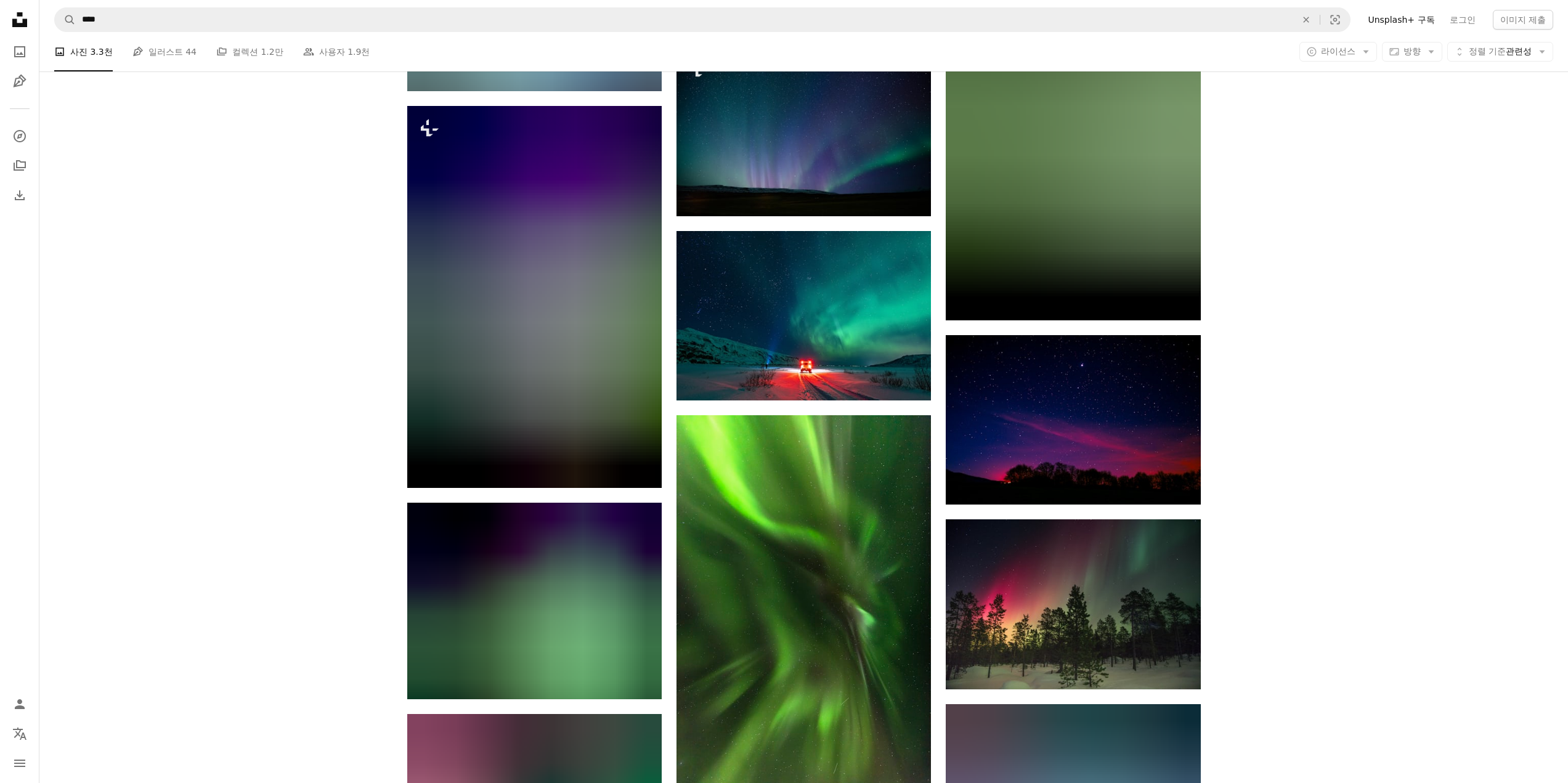
scroll to position [8765, 0]
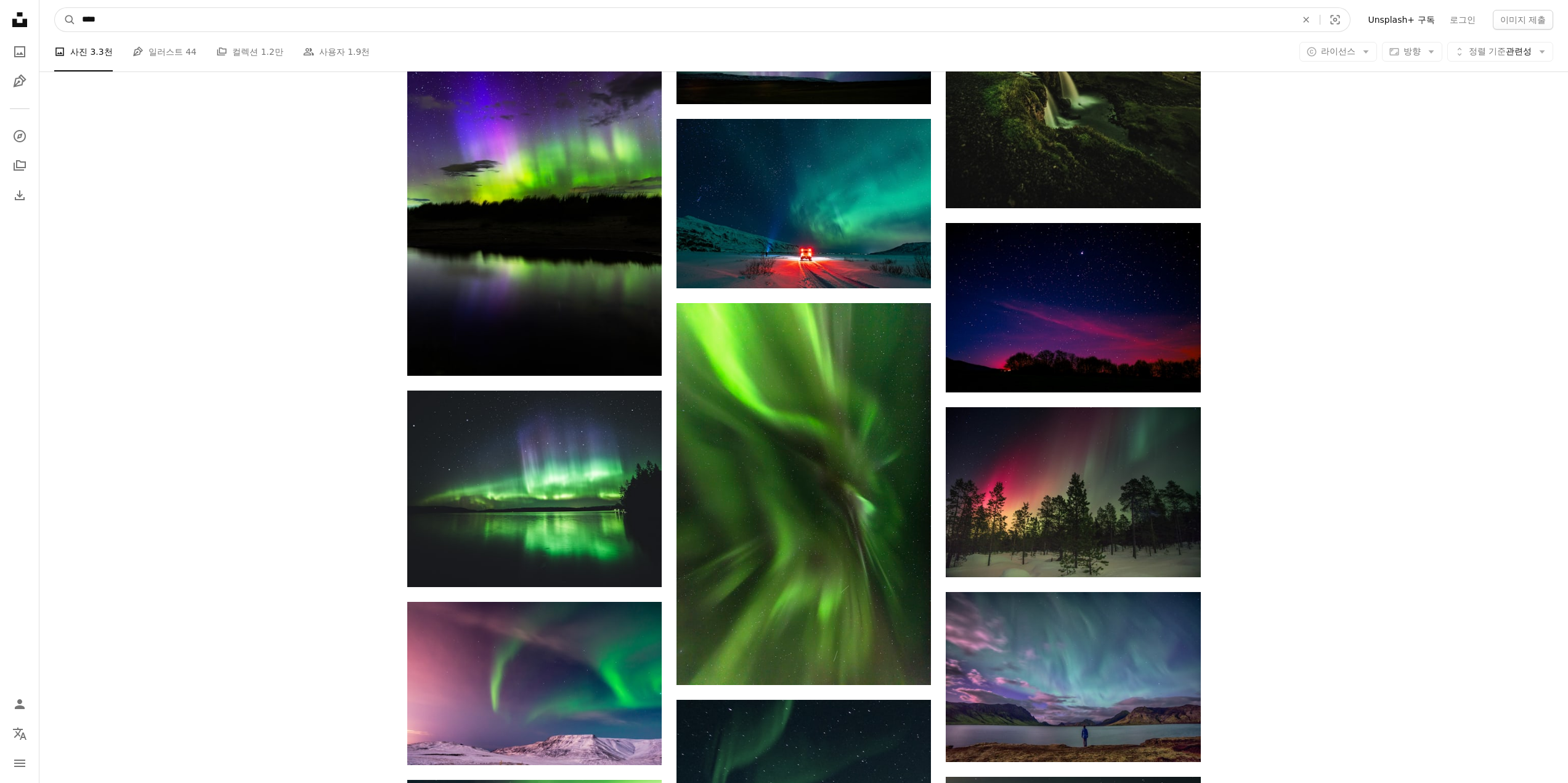
drag, startPoint x: 360, startPoint y: 7, endPoint x: 288, endPoint y: 14, distance: 72.3
click at [298, 11] on nav "A magnifying glass **** An X shape Visual search Filters Unsplash+ 구독 로그인 이미지 제출" at bounding box center [803, 20] width 1528 height 40
drag, startPoint x: 279, startPoint y: 18, endPoint x: 64, endPoint y: 18, distance: 215.0
click at [42, 20] on nav "A magnifying glass **** An X shape Visual search Filters Unsplash+ 구독 로그인 이미지 제출" at bounding box center [803, 20] width 1528 height 40
type input "*"
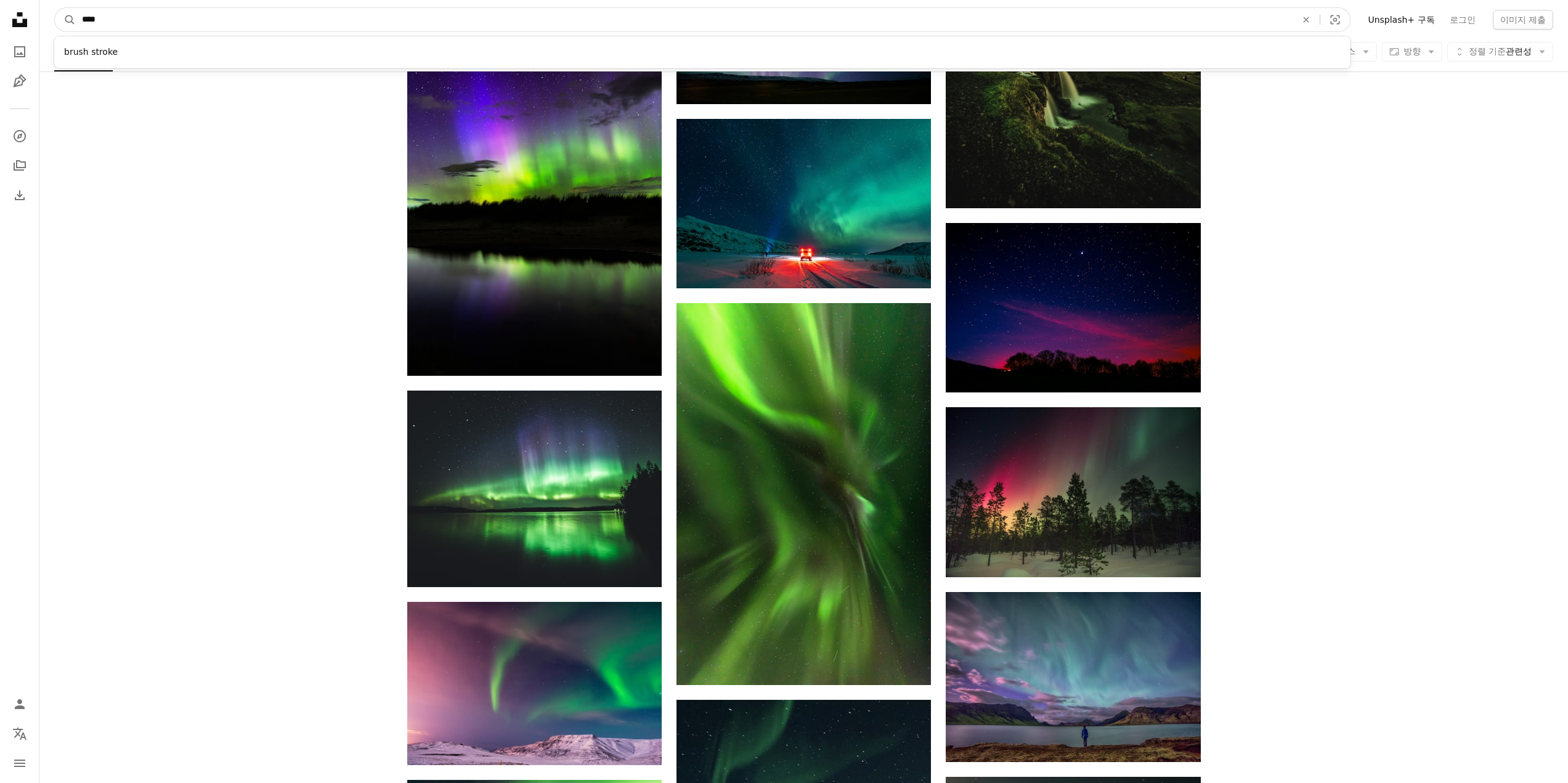
type input "*****"
click button "A magnifying glass" at bounding box center [64, 20] width 21 height 23
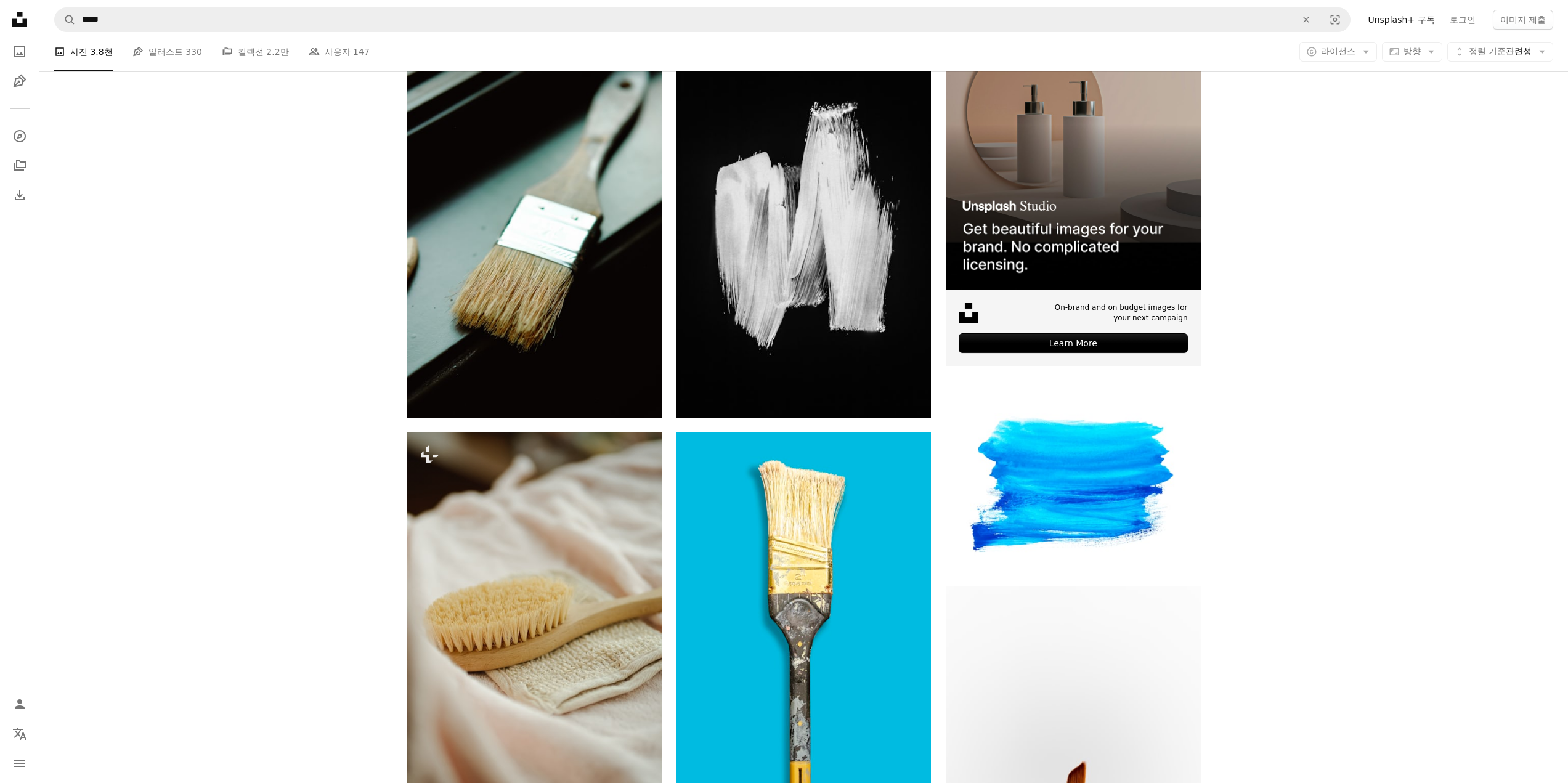
scroll to position [616, 0]
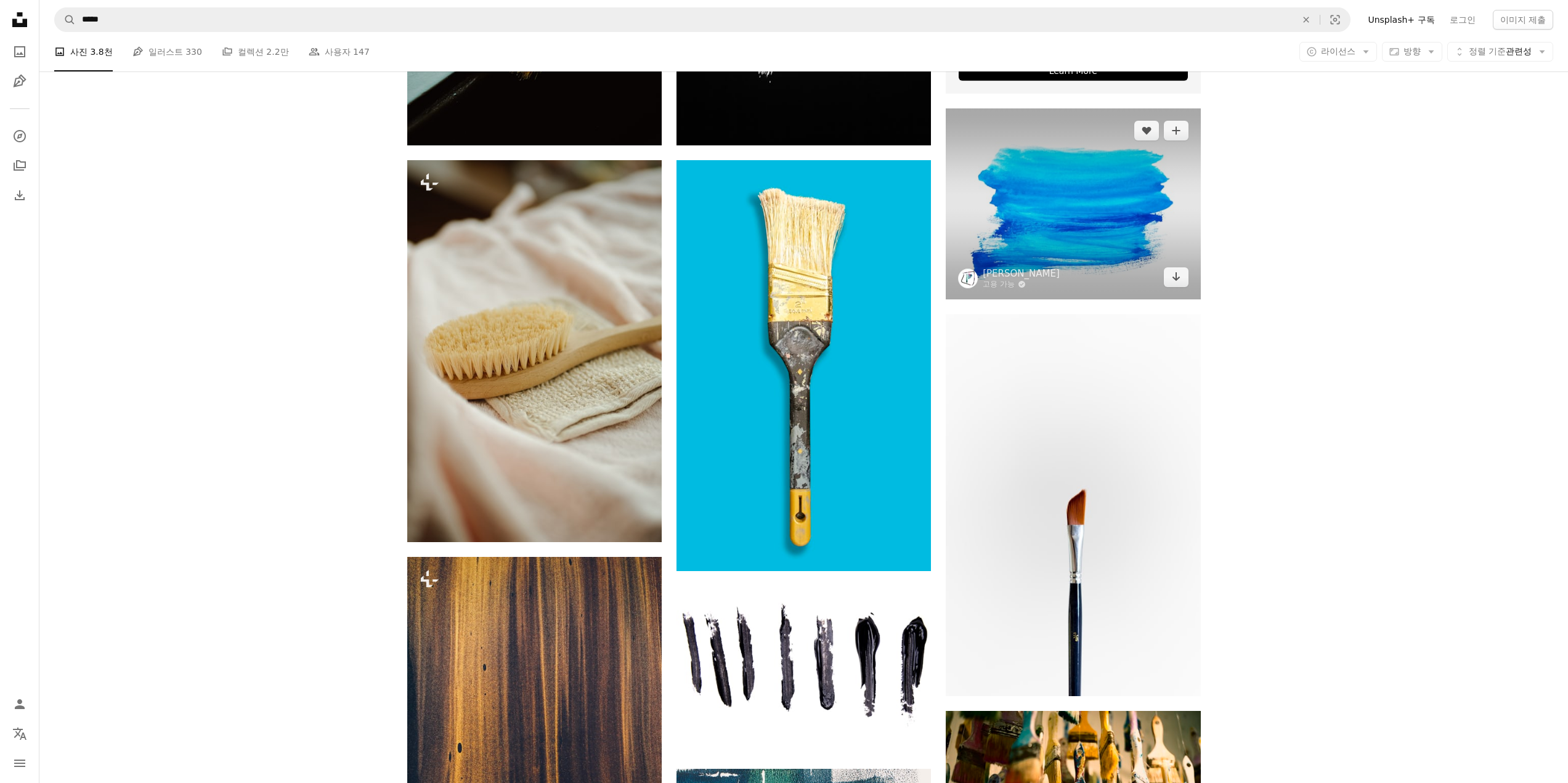
click at [1070, 262] on img at bounding box center [1072, 204] width 254 height 191
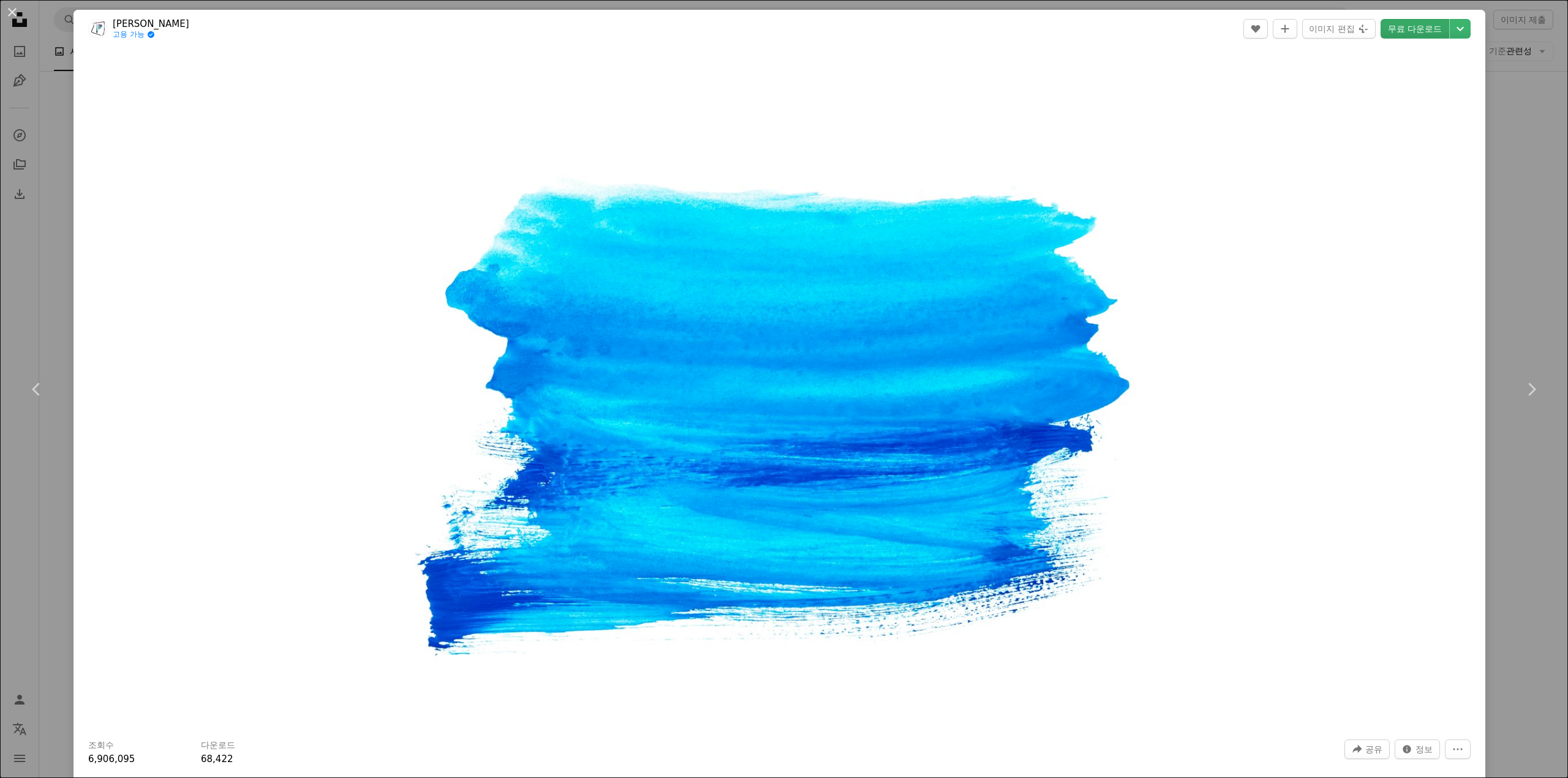
click at [1407, 34] on link "무료 다운로드" at bounding box center [1415, 29] width 69 height 20
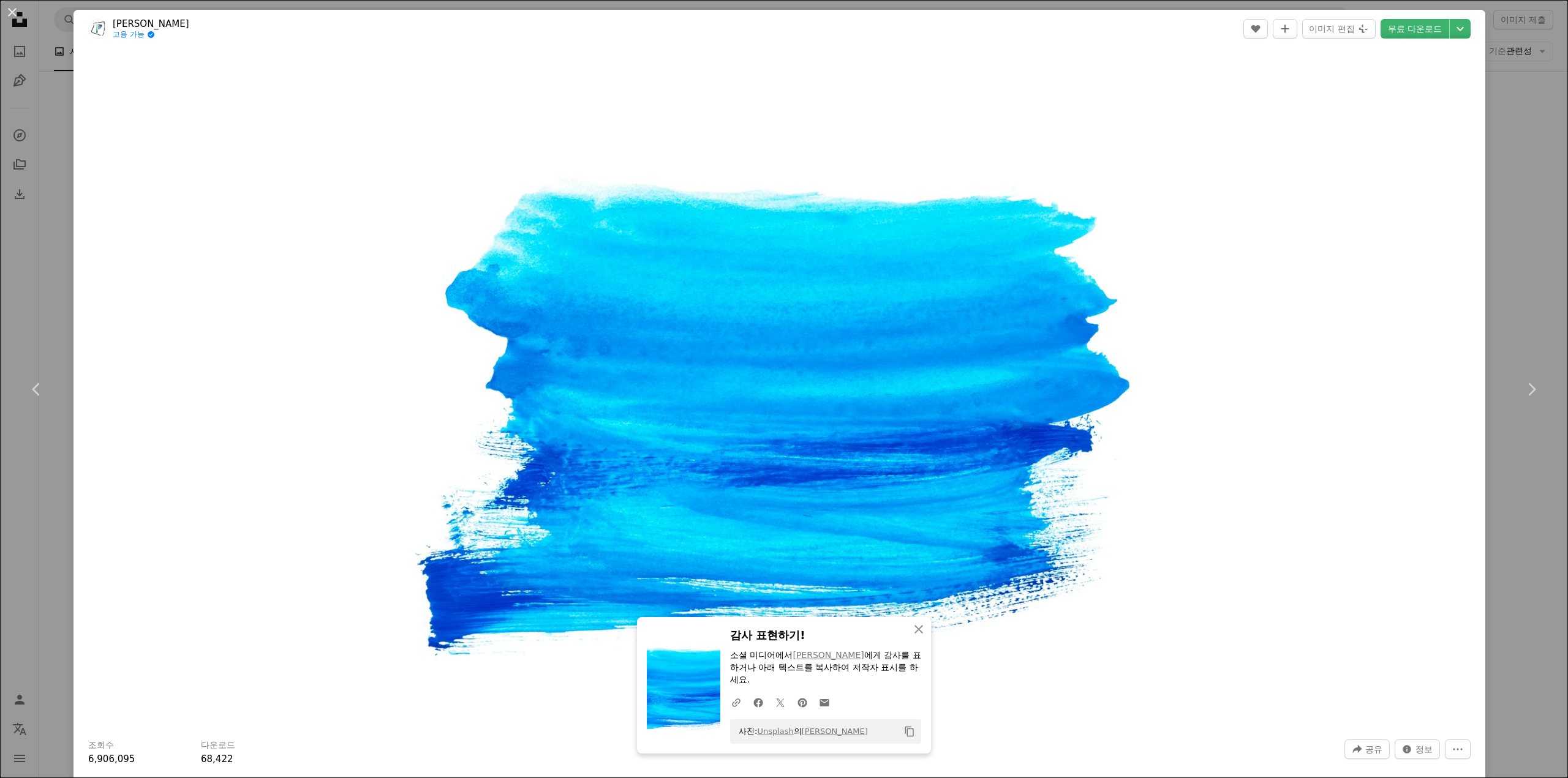
click at [1514, 130] on div "An X shape Chevron left Chevron right An X shape 닫기 감사 표현하기! 소셜 미디어에서 [PERSON_N…" at bounding box center [784, 389] width 1568 height 778
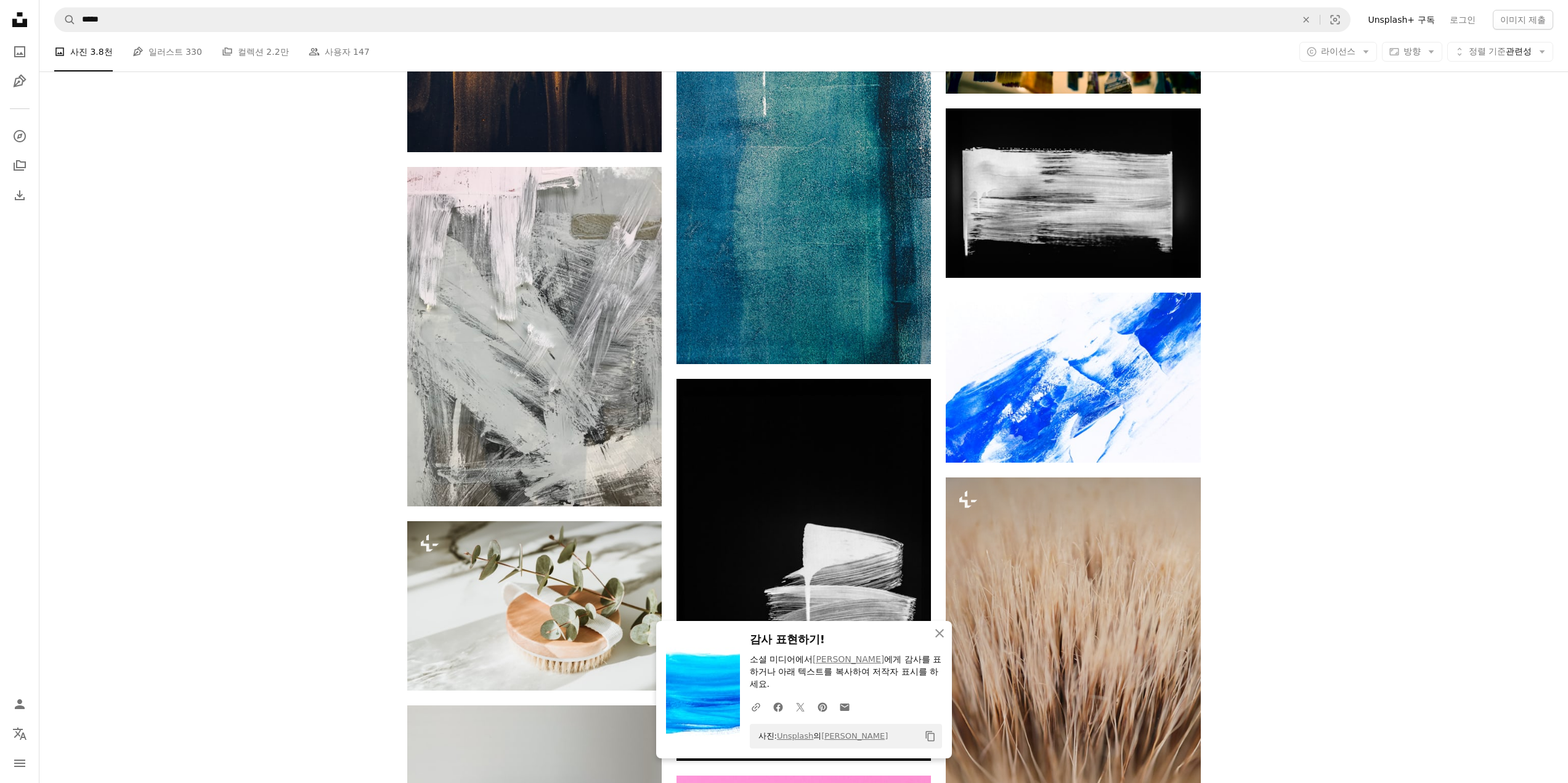
scroll to position [1417, 0]
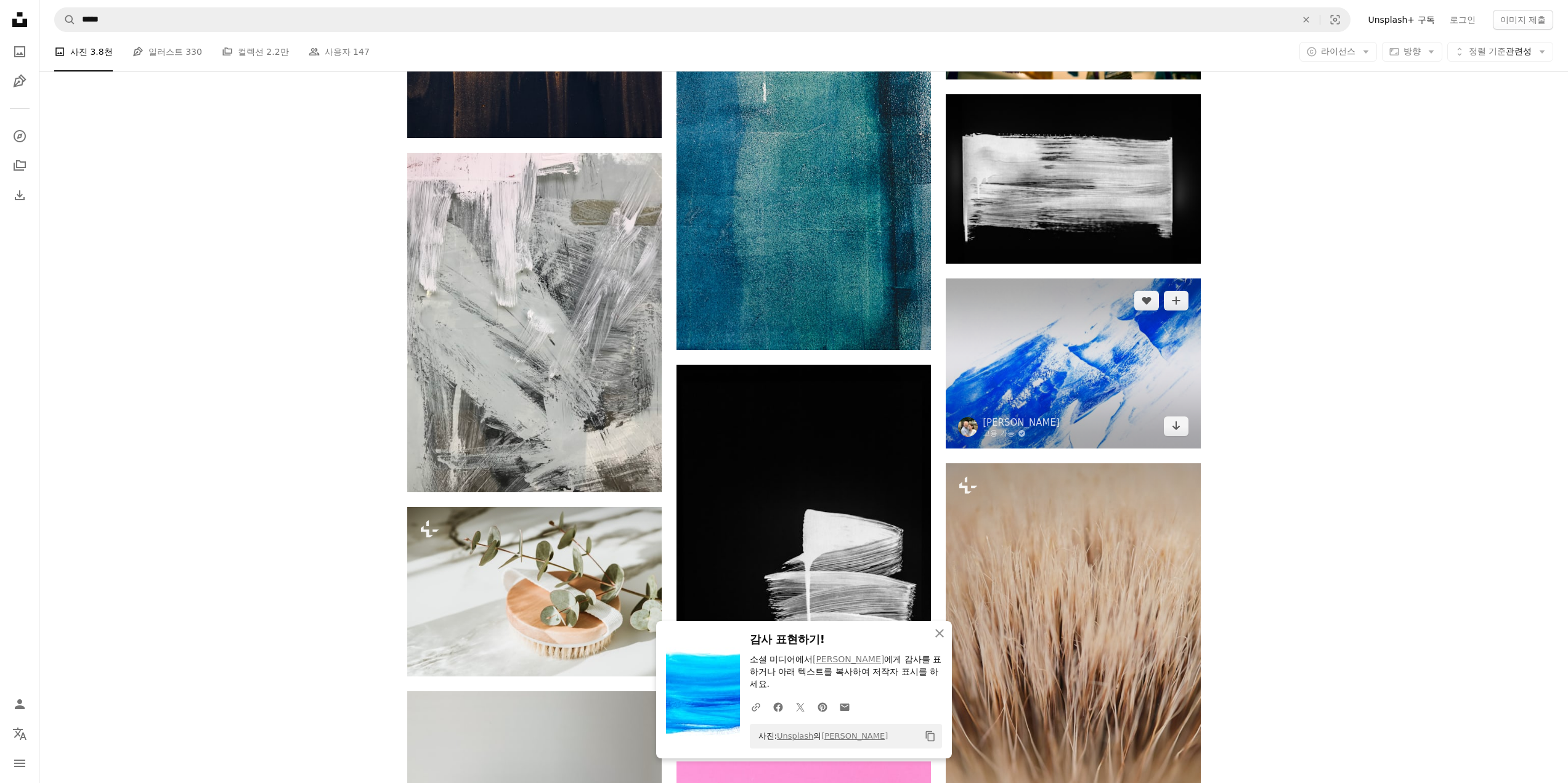
click at [1086, 339] on img at bounding box center [1072, 363] width 254 height 169
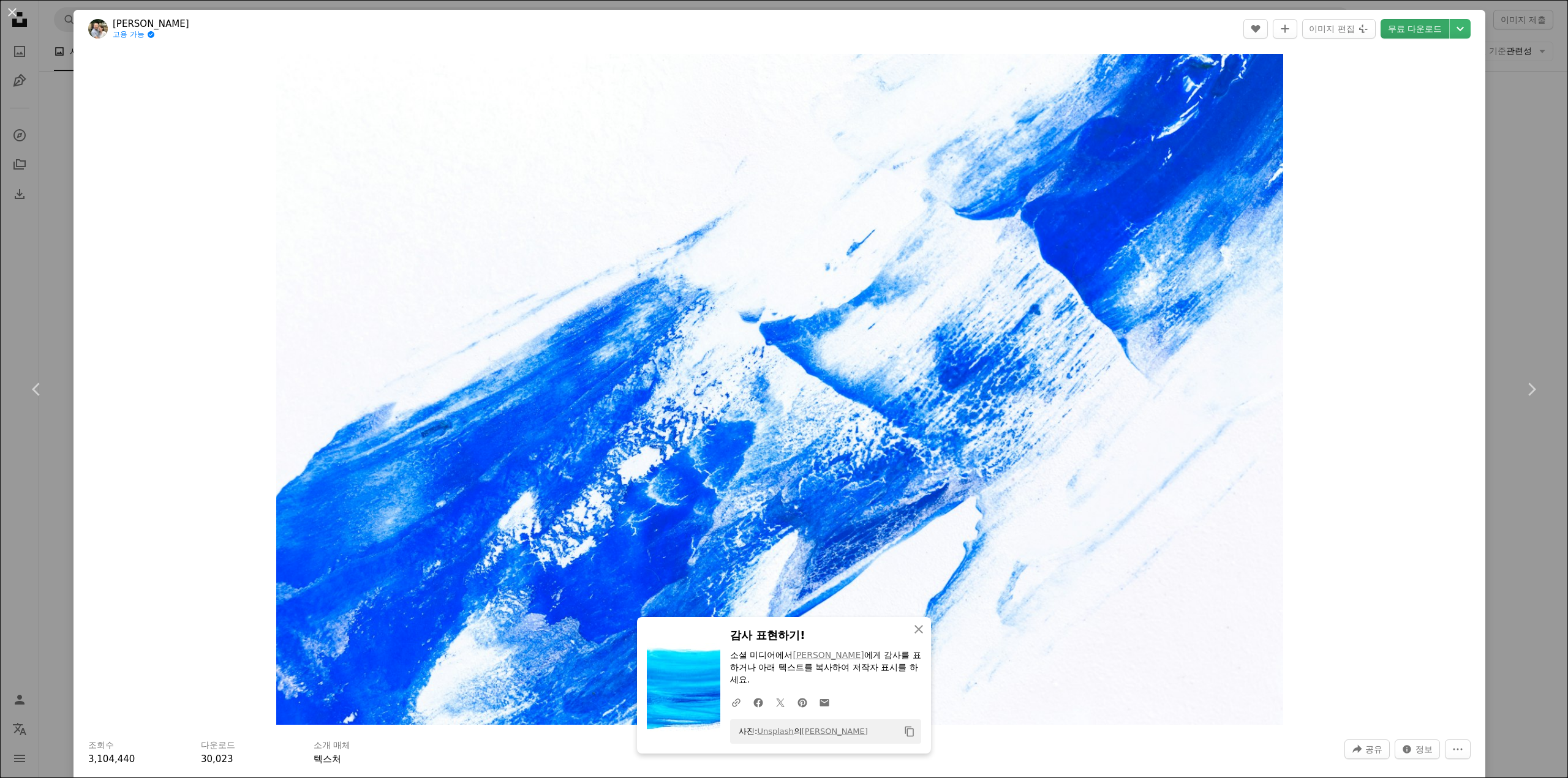
click at [1417, 22] on link "무료 다운로드" at bounding box center [1415, 29] width 69 height 20
click at [1503, 103] on div "An X shape Chevron left Chevron right An X shape 닫기 감사 표현하기! 소셜 미디어에서 [PERSON_N…" at bounding box center [784, 389] width 1568 height 778
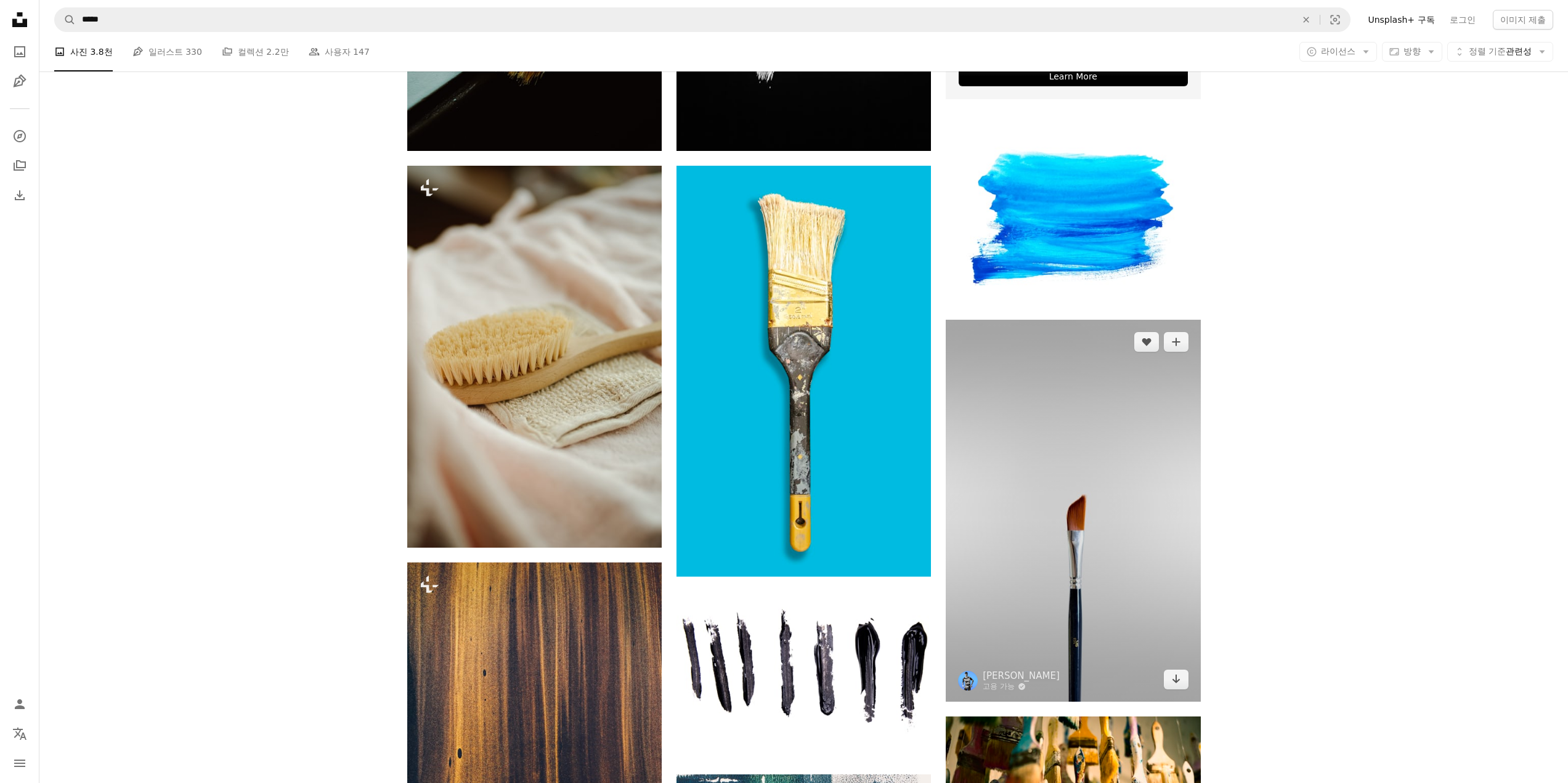
scroll to position [739, 0]
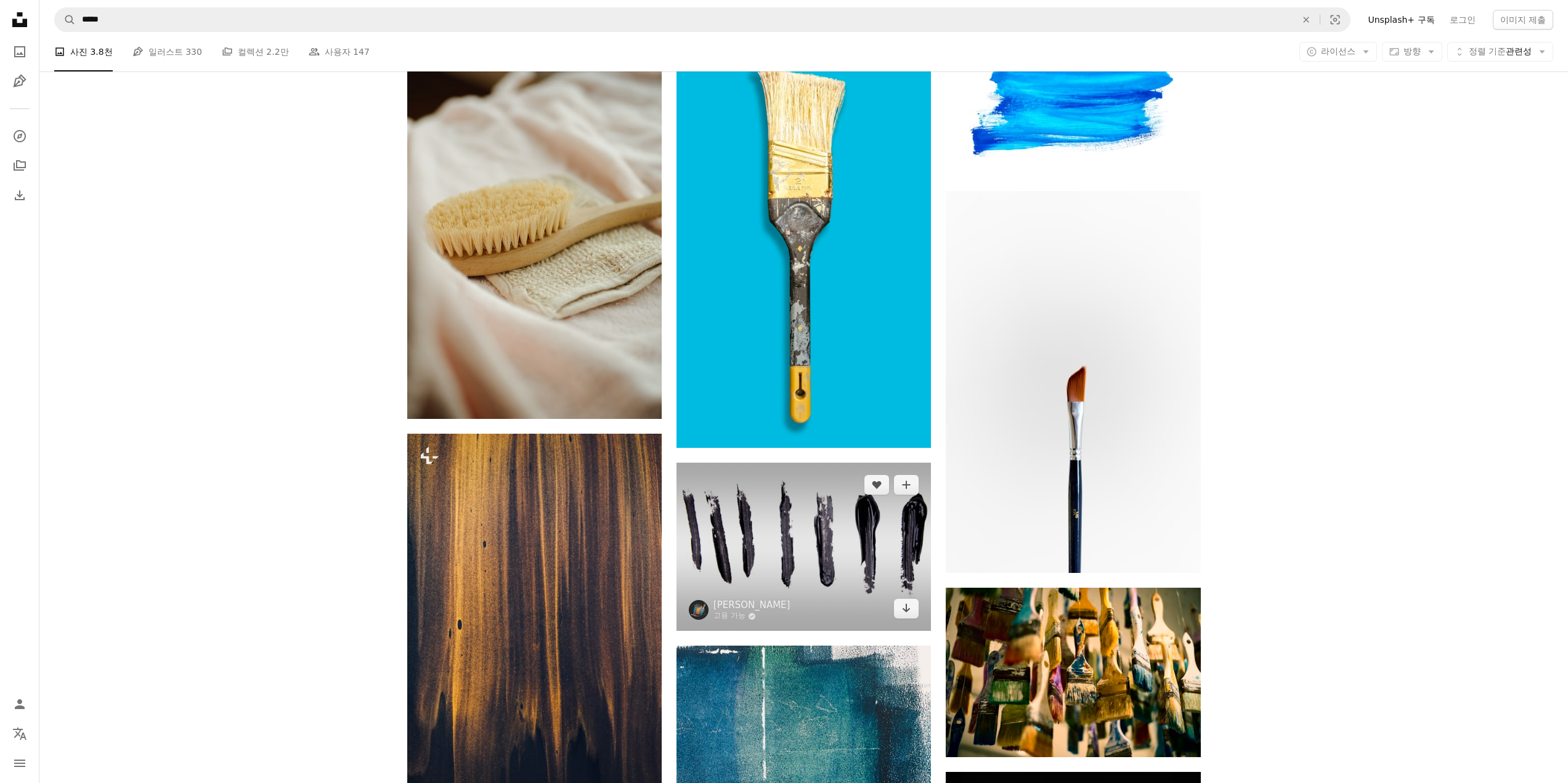
click at [789, 565] on img at bounding box center [803, 547] width 254 height 169
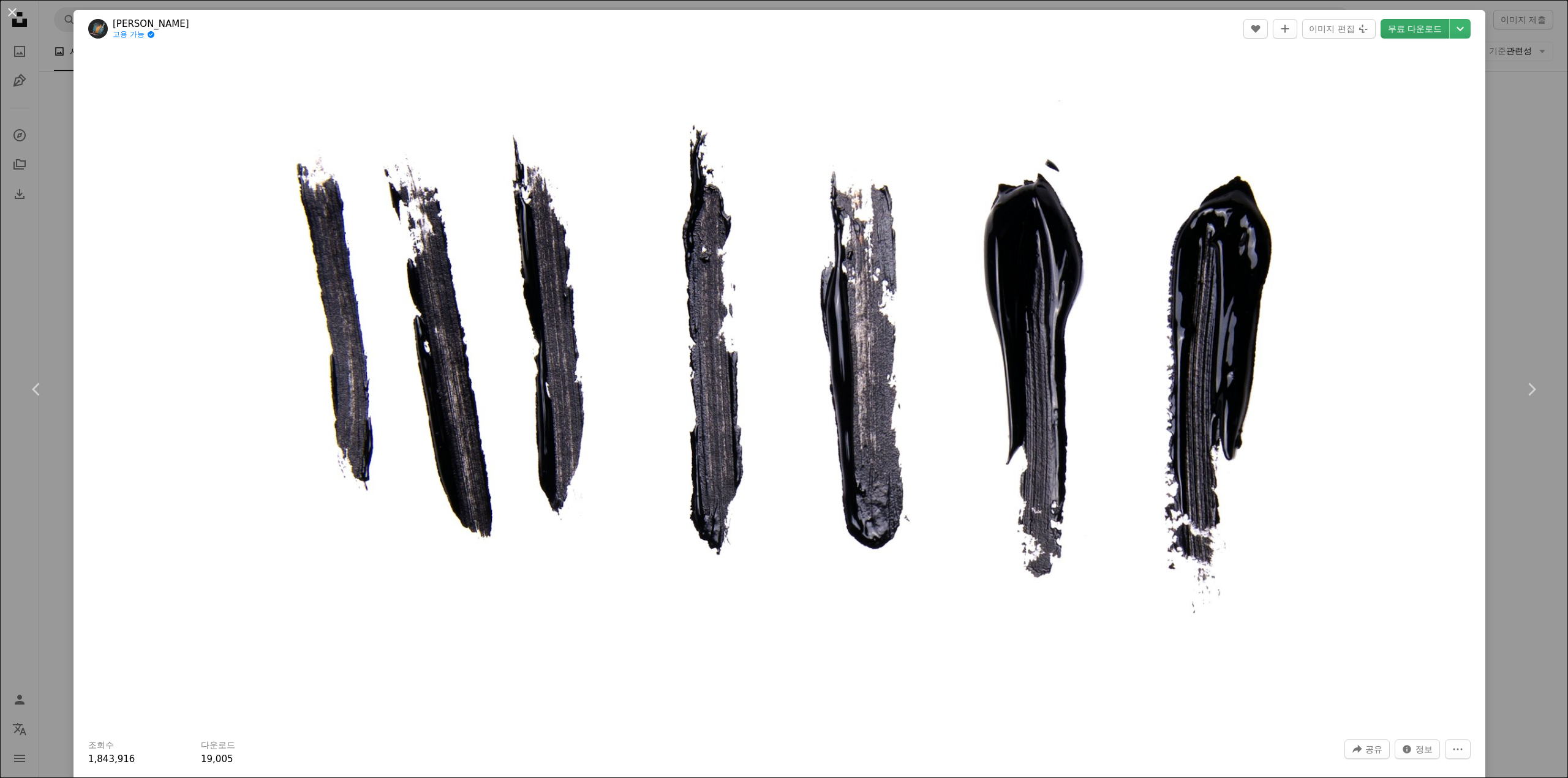
click at [1397, 34] on link "무료 다운로드" at bounding box center [1415, 29] width 69 height 20
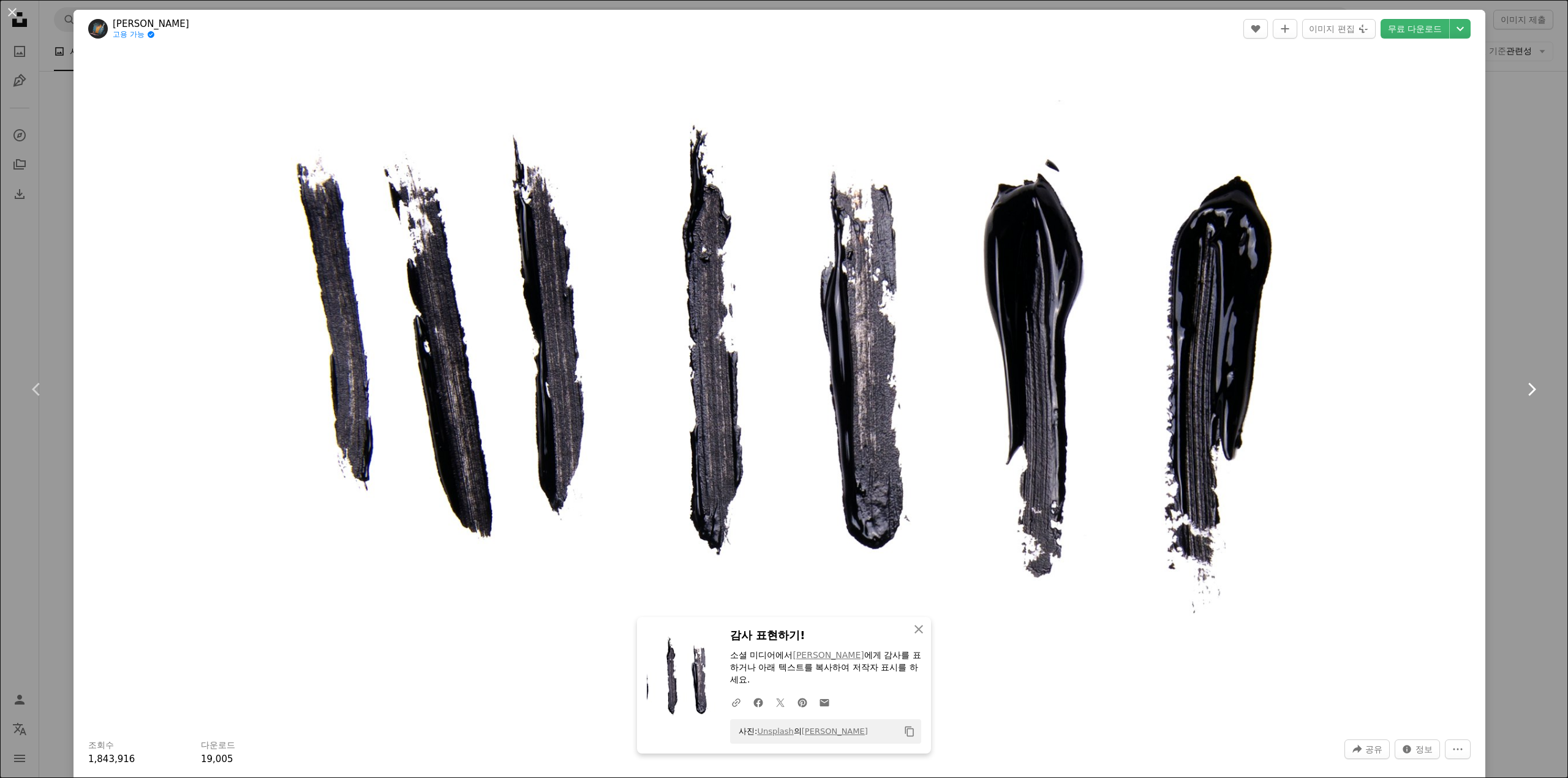
click at [1519, 425] on link "Chevron right" at bounding box center [1531, 389] width 74 height 117
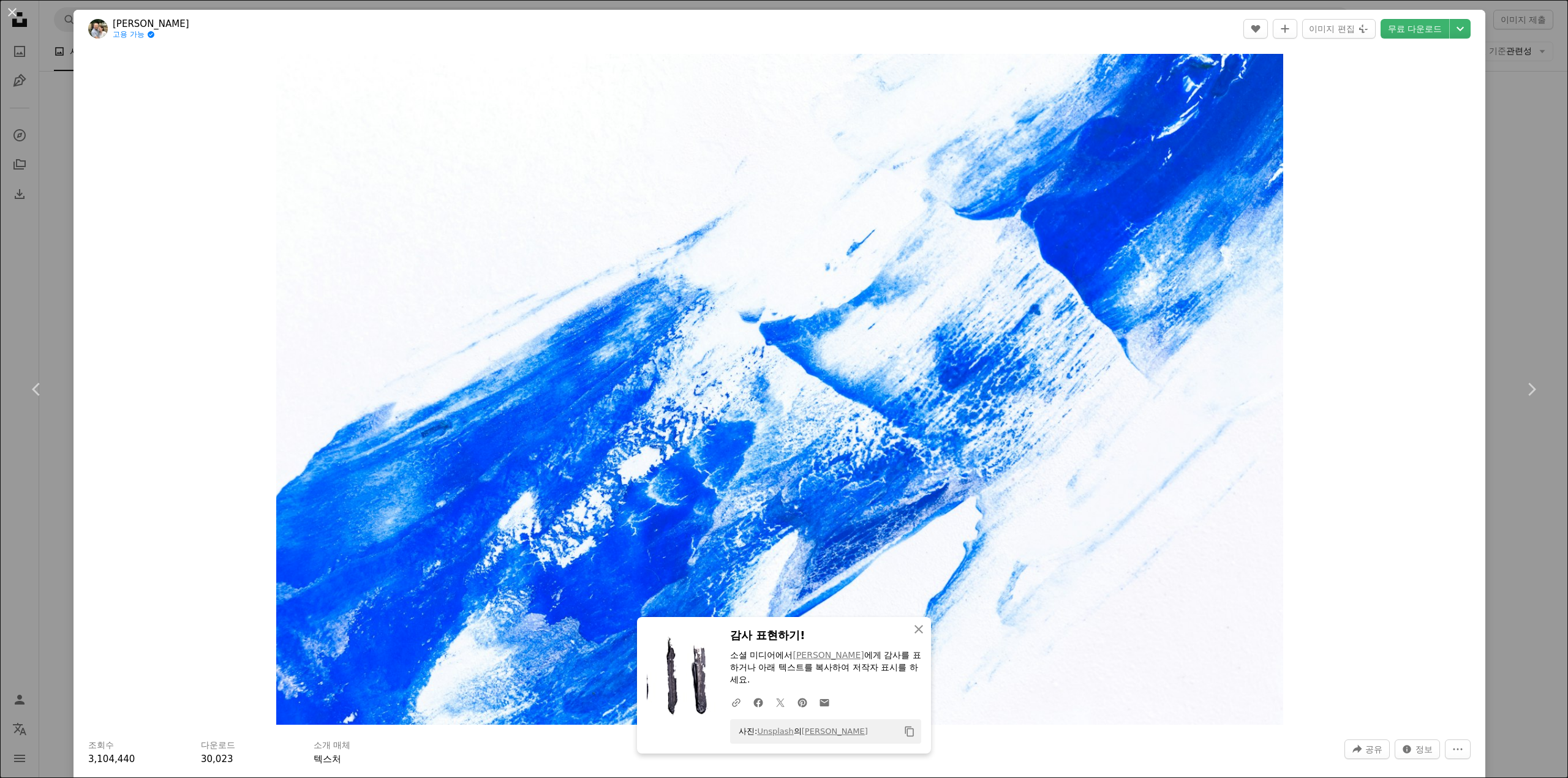
click at [1509, 541] on div "An X shape Chevron left Chevron right An X shape 닫기 감사 표현하기! 소셜 미디어에서 [PERSON_N…" at bounding box center [784, 389] width 1568 height 778
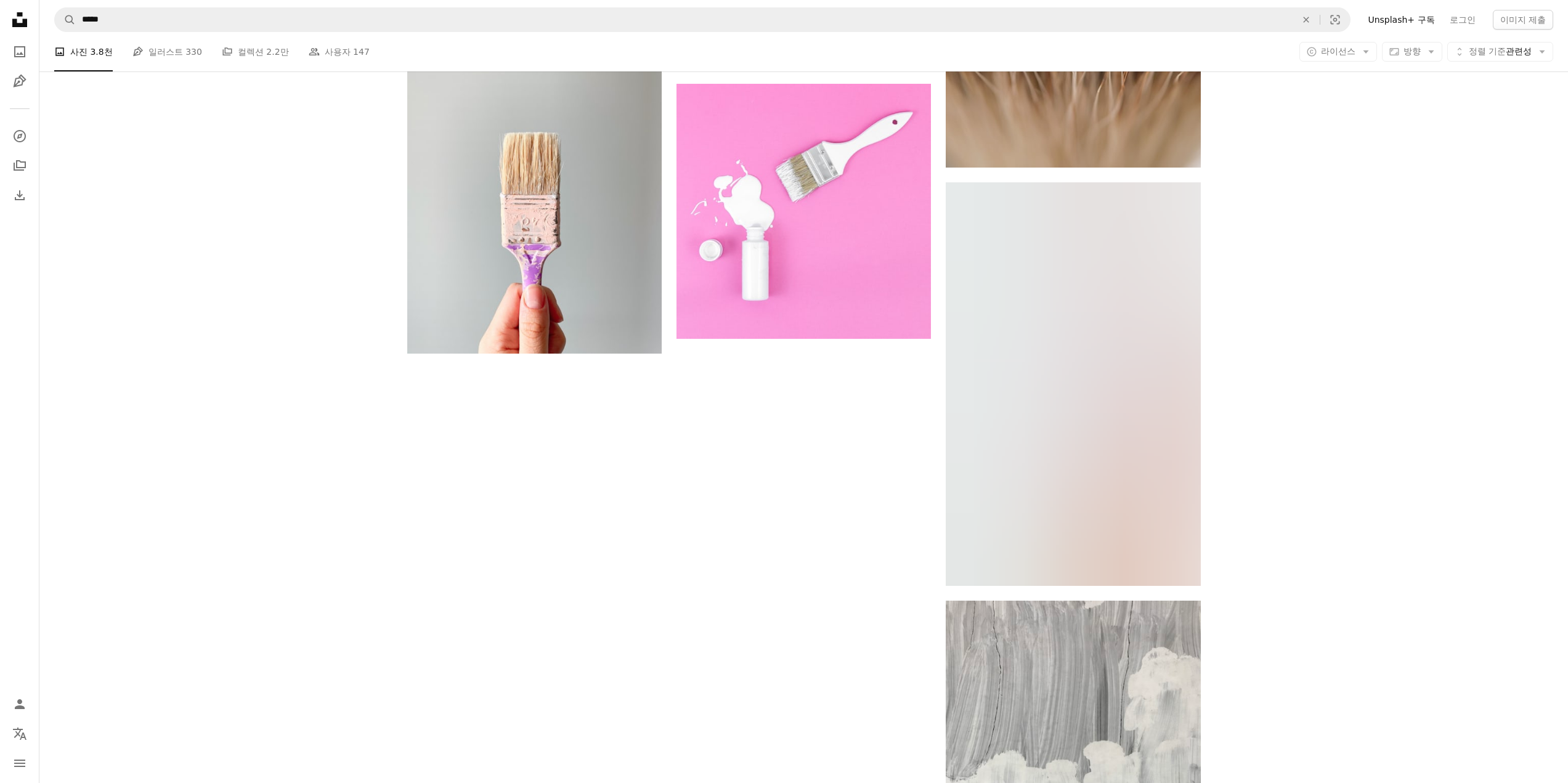
scroll to position [2465, 0]
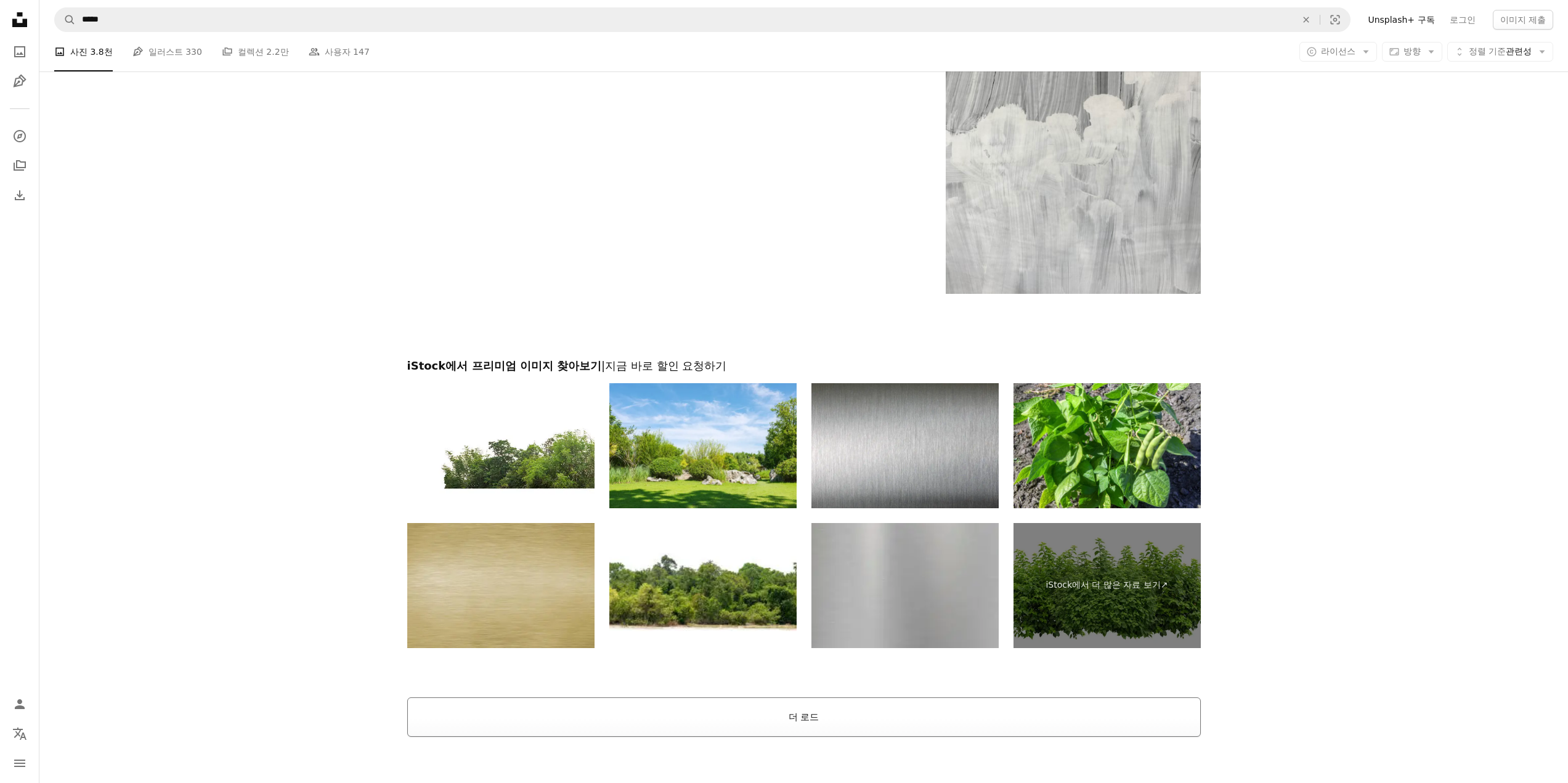
drag, startPoint x: 1291, startPoint y: 604, endPoint x: 1107, endPoint y: 682, distance: 199.8
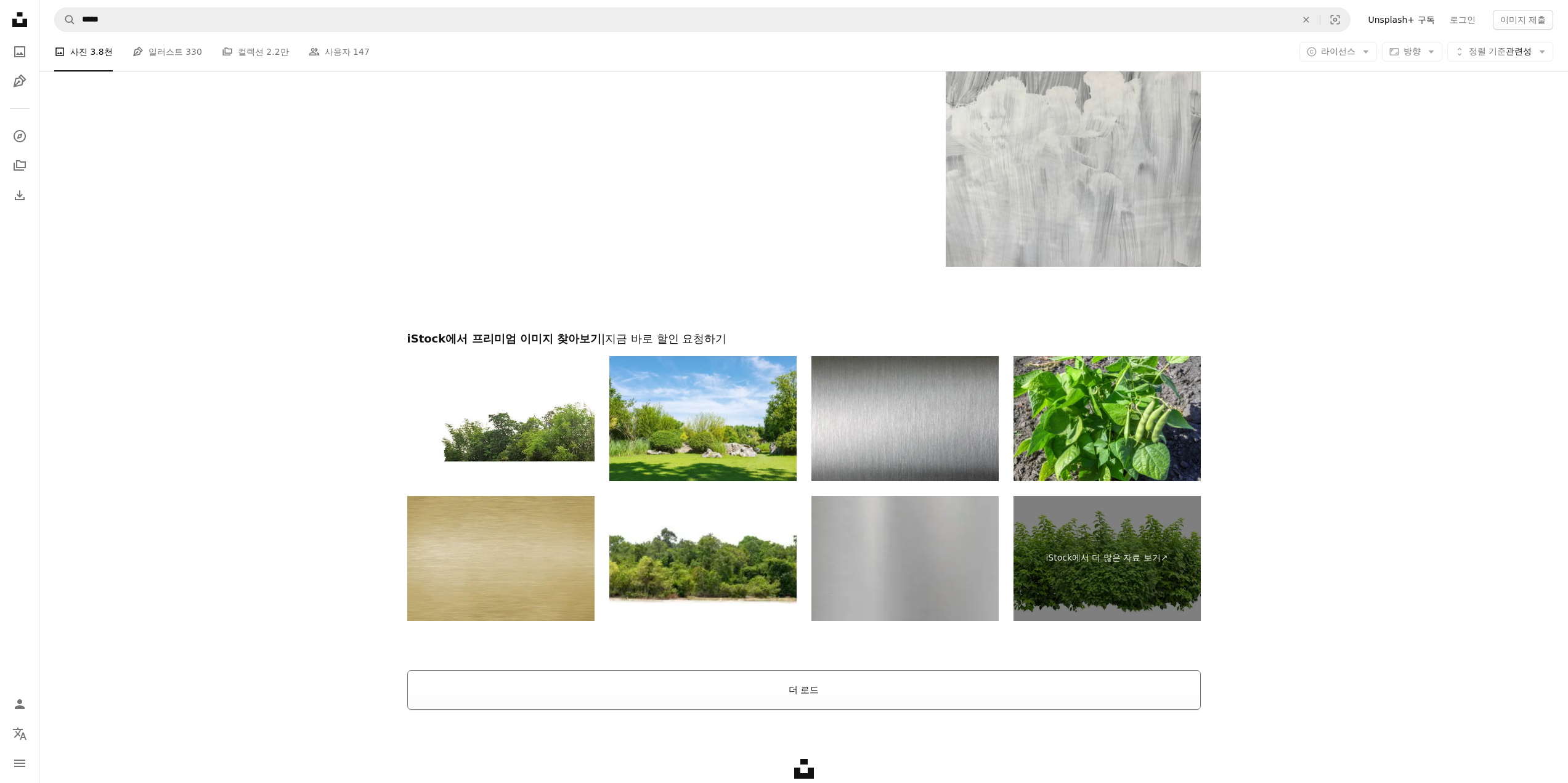
click at [1038, 677] on button "더 로드" at bounding box center [804, 691] width 793 height 40
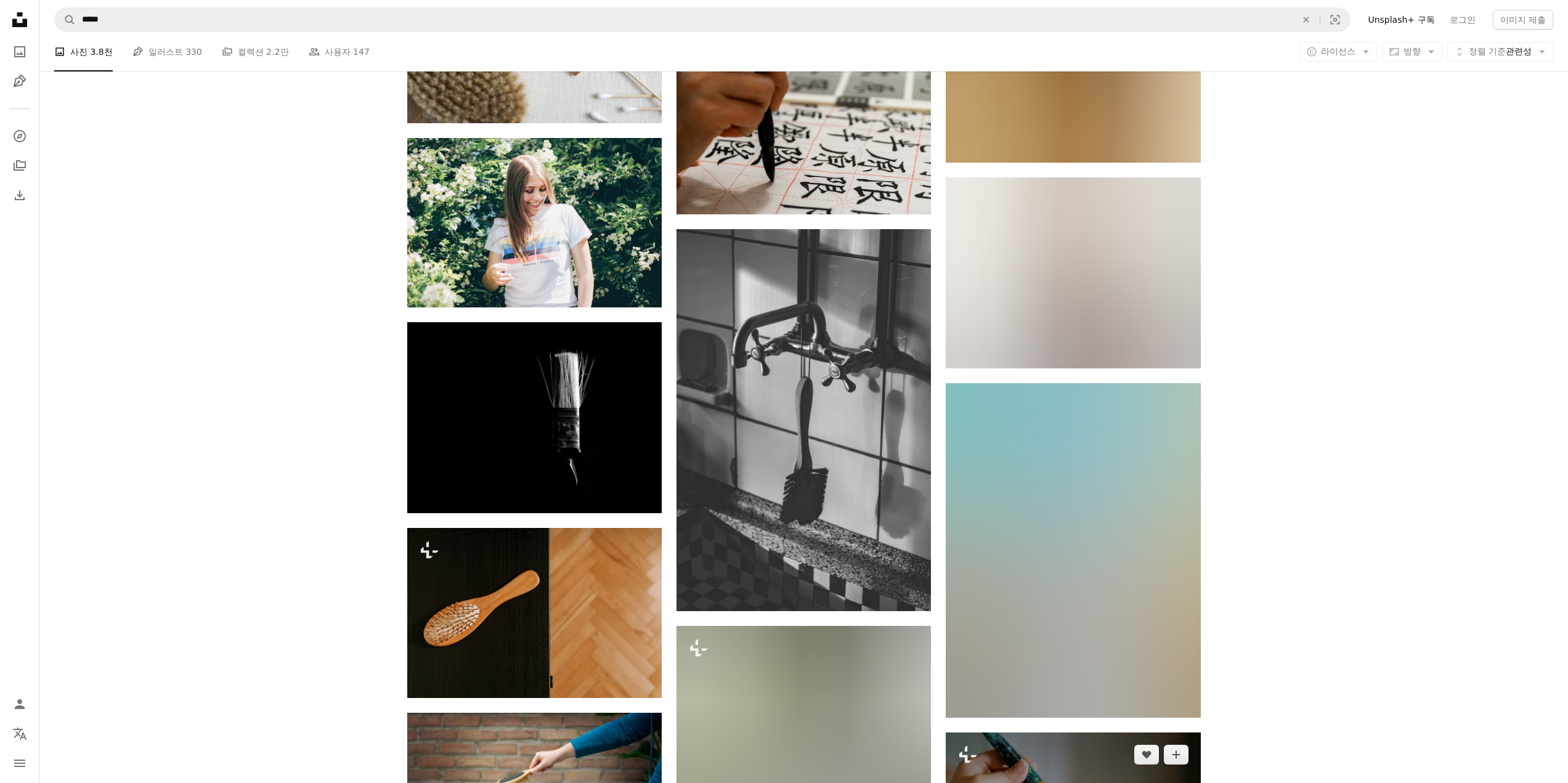
scroll to position [14354, 0]
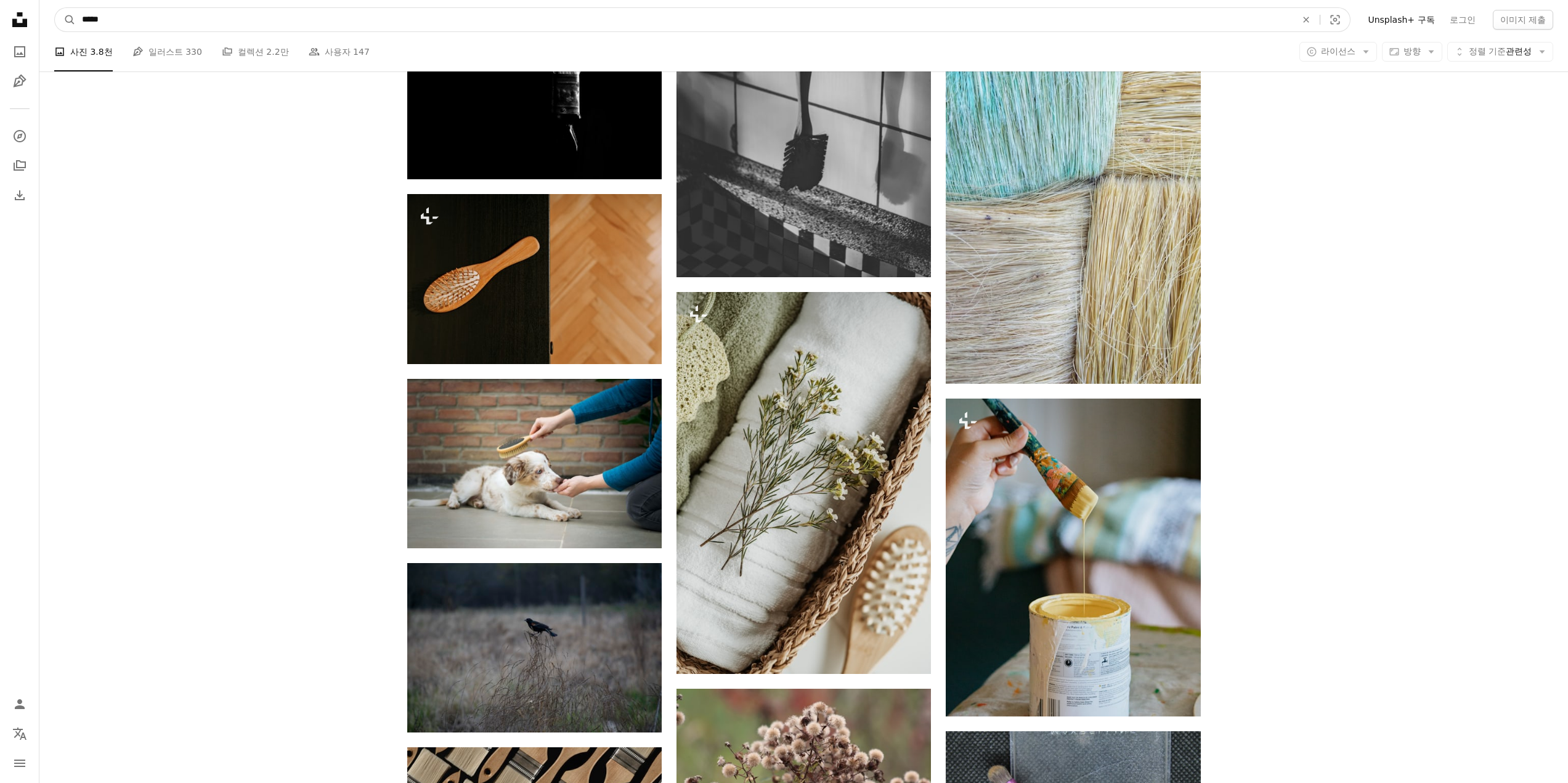
click at [193, 18] on input "*****" at bounding box center [684, 20] width 1217 height 23
type input "**********"
click button "A magnifying glass" at bounding box center [64, 20] width 21 height 23
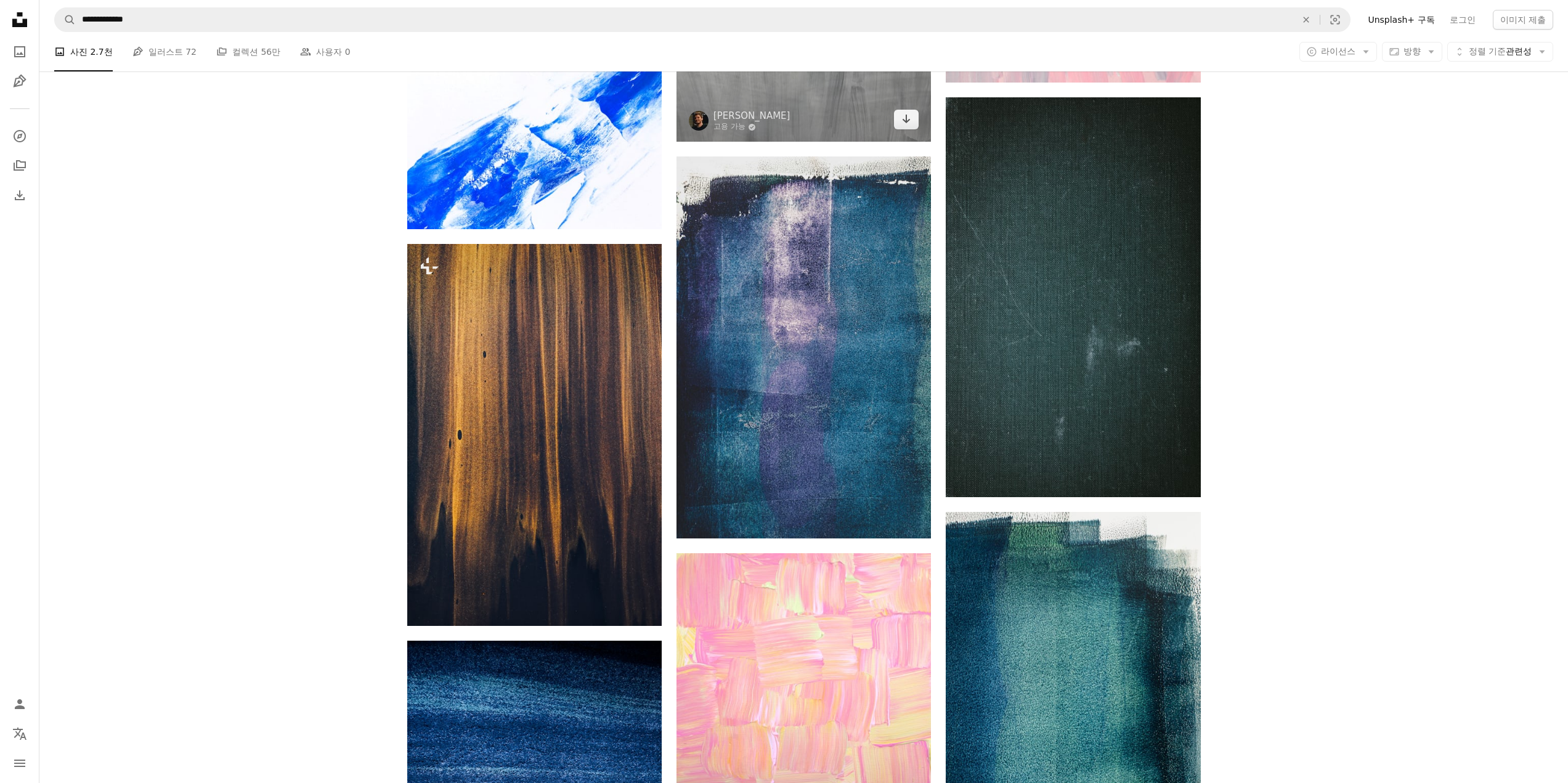
scroll to position [2095, 0]
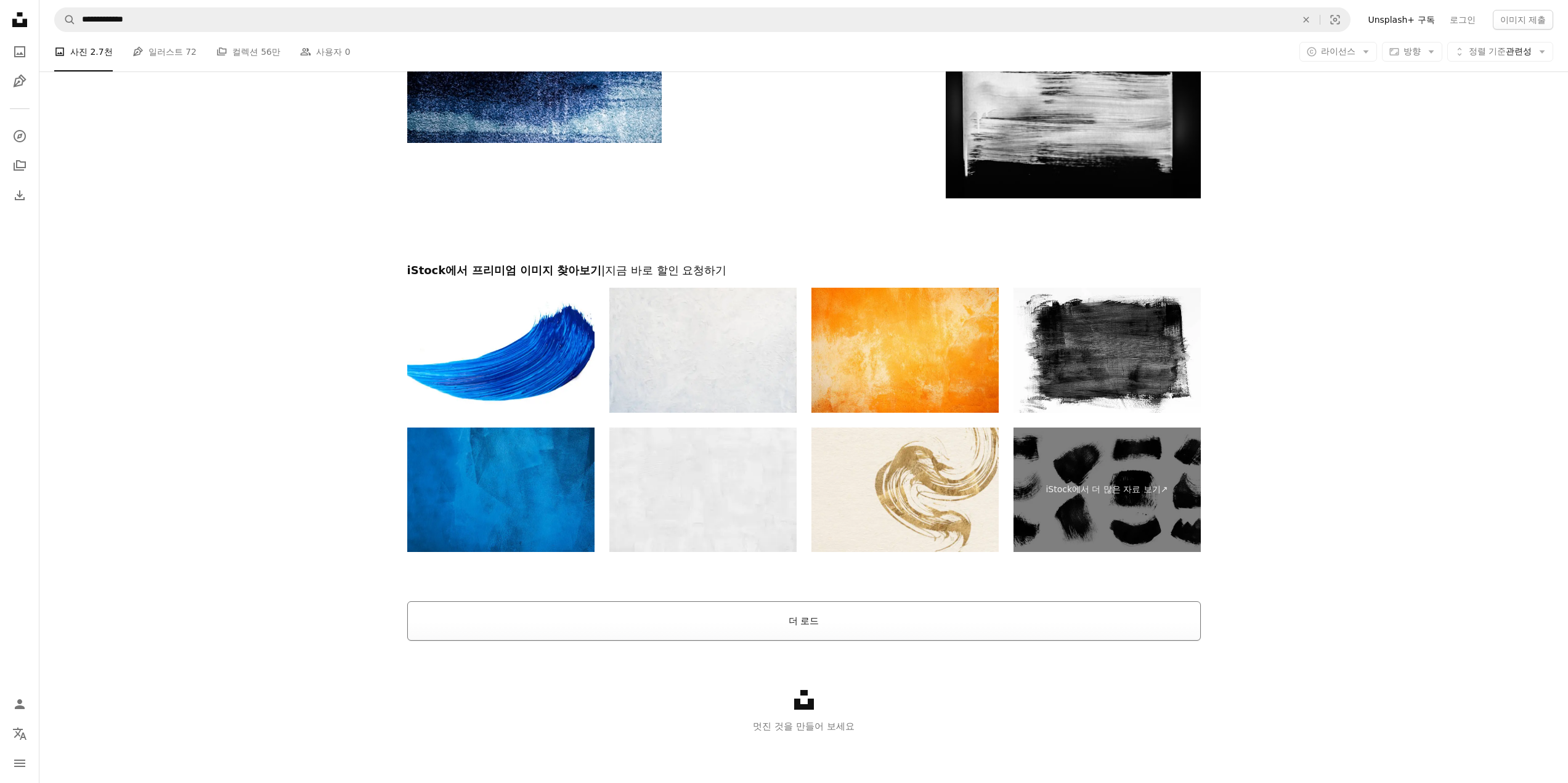
click at [883, 619] on button "더 로드" at bounding box center [804, 621] width 793 height 40
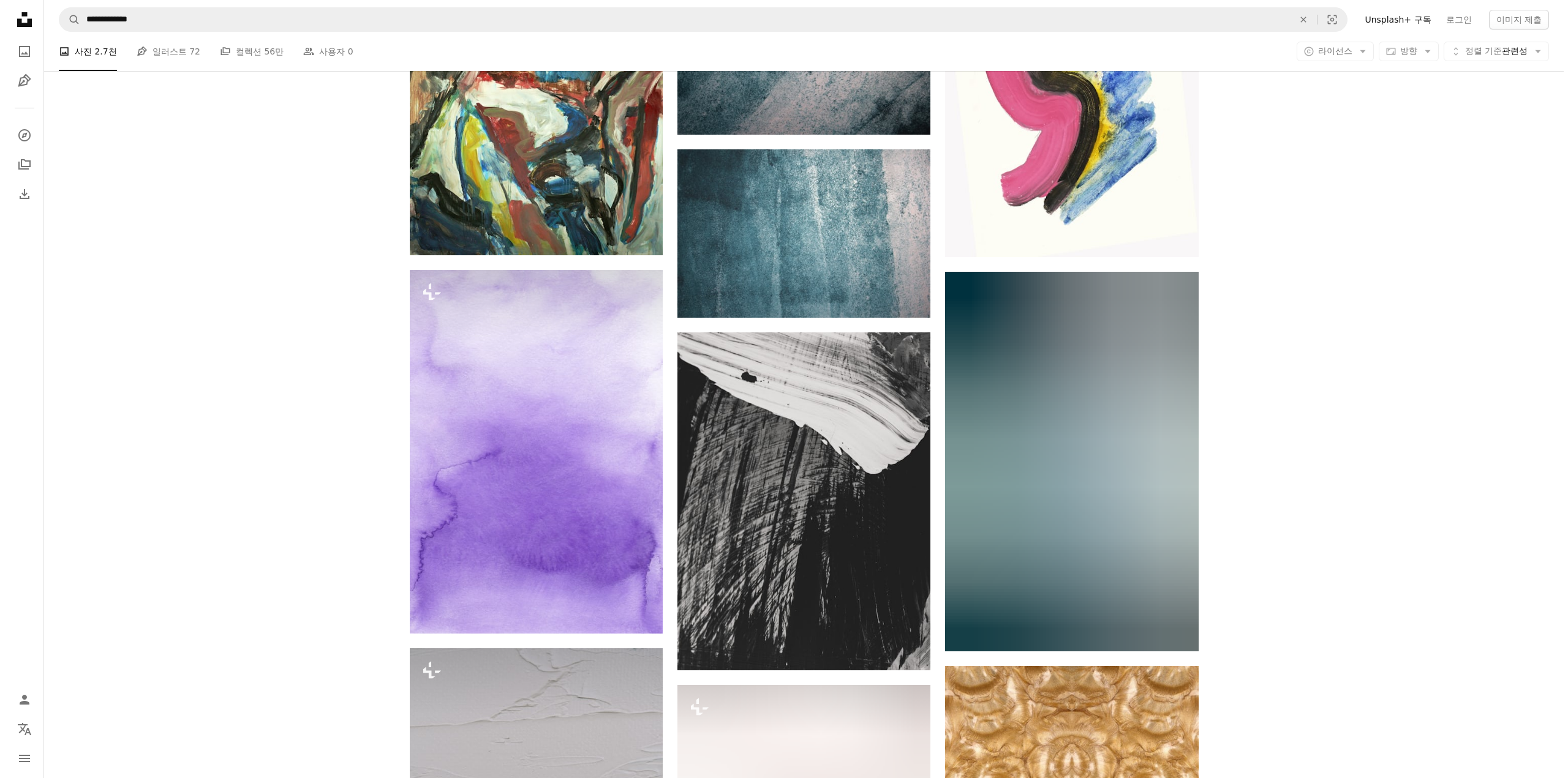
scroll to position [5038, 0]
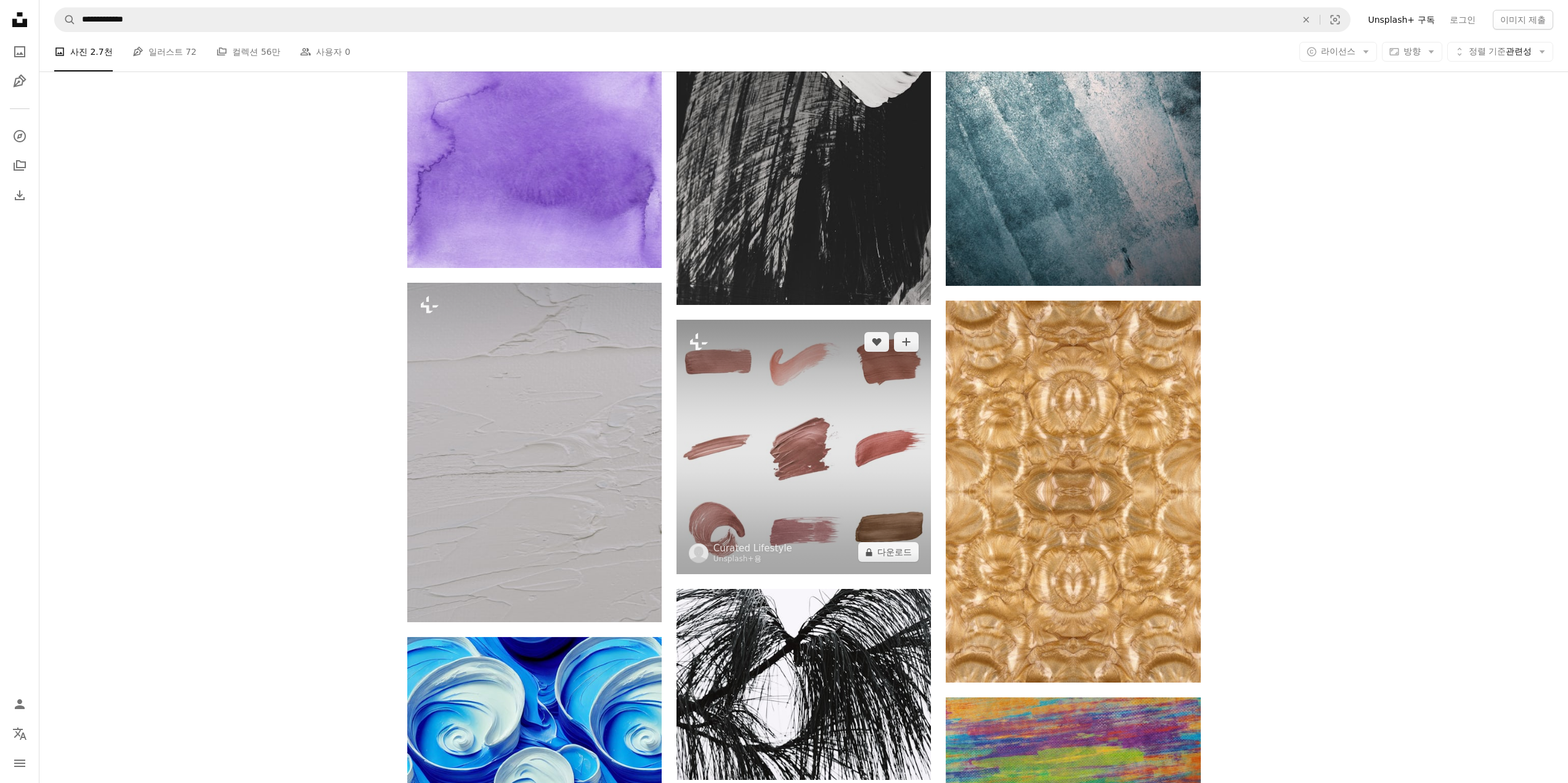
click at [836, 480] on img at bounding box center [803, 447] width 254 height 254
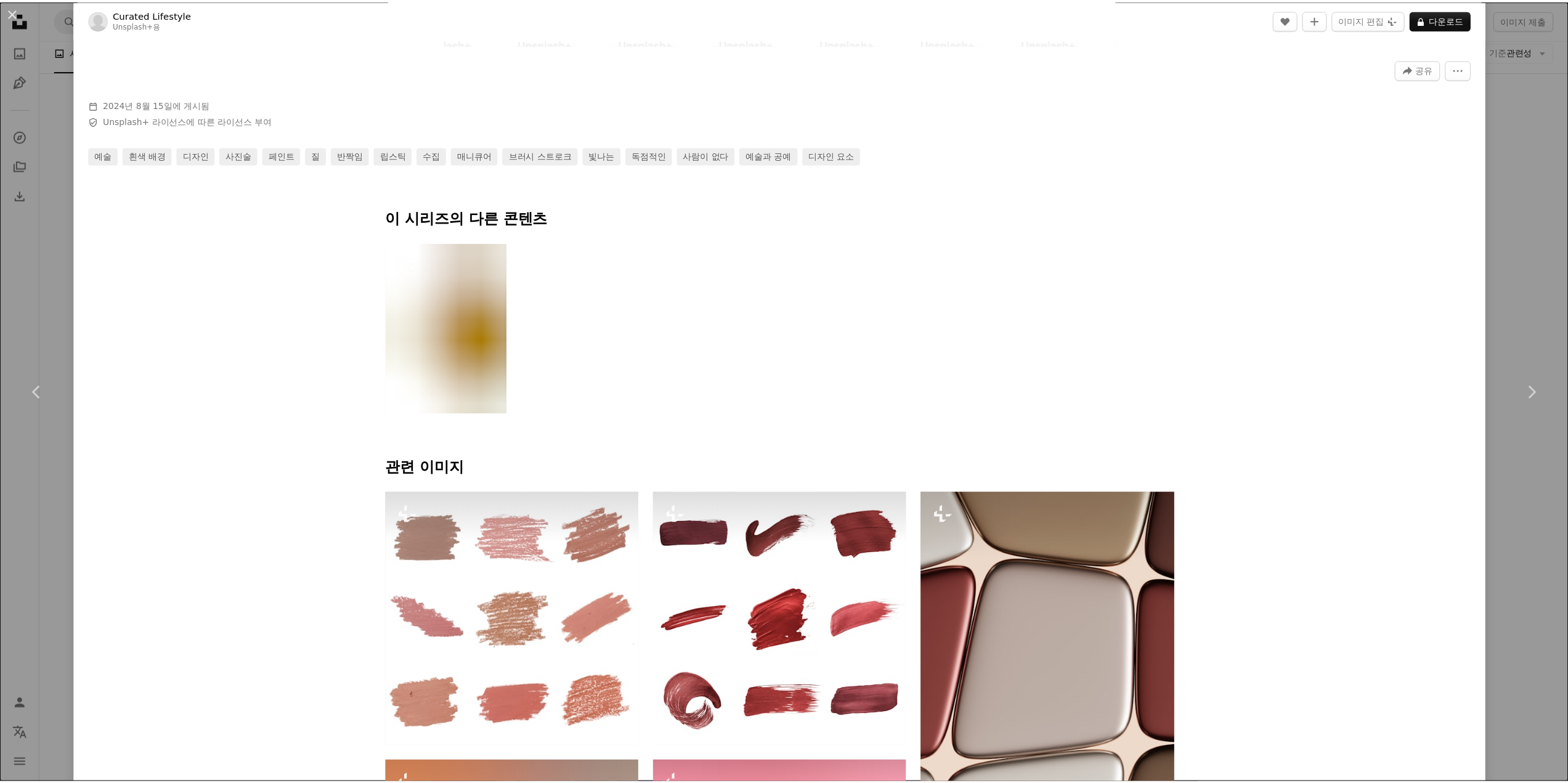
scroll to position [993, 0]
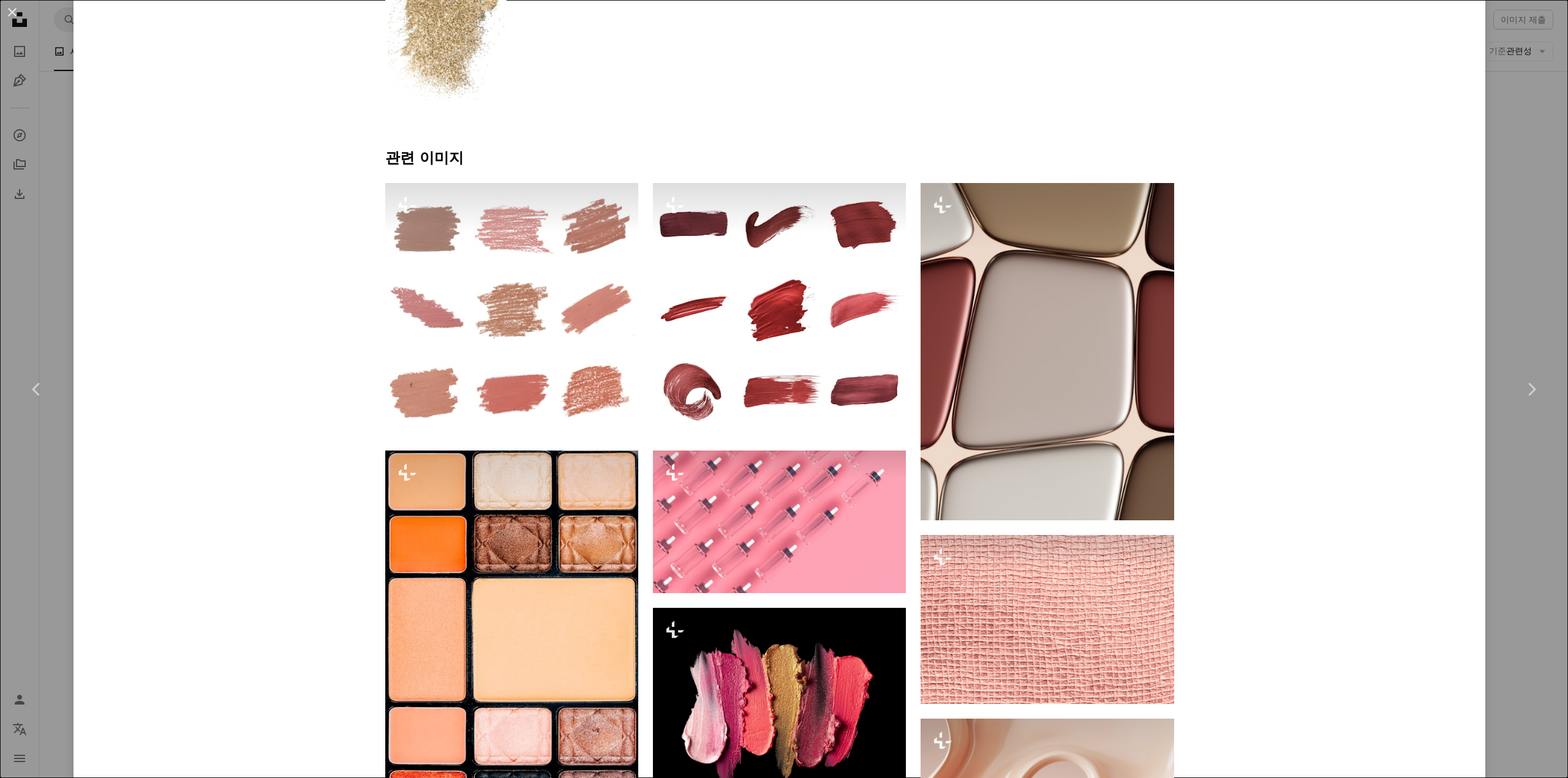
click at [1510, 455] on div "An X shape Chevron left Chevron right Curated Lifestyle Unsplash+ 용 A heart A p…" at bounding box center [784, 389] width 1568 height 778
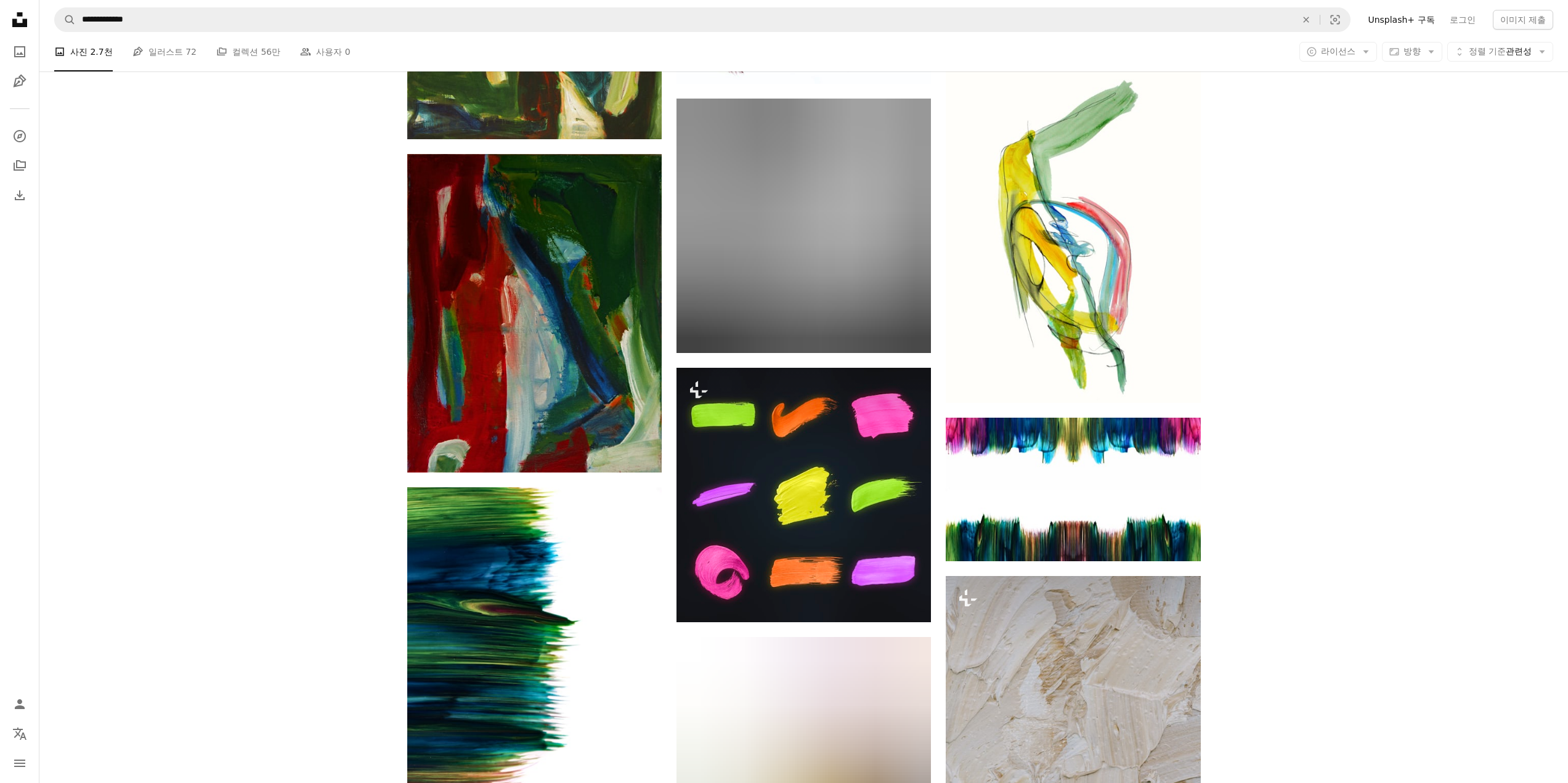
scroll to position [9753, 0]
